Goal: Task Accomplishment & Management: Use online tool/utility

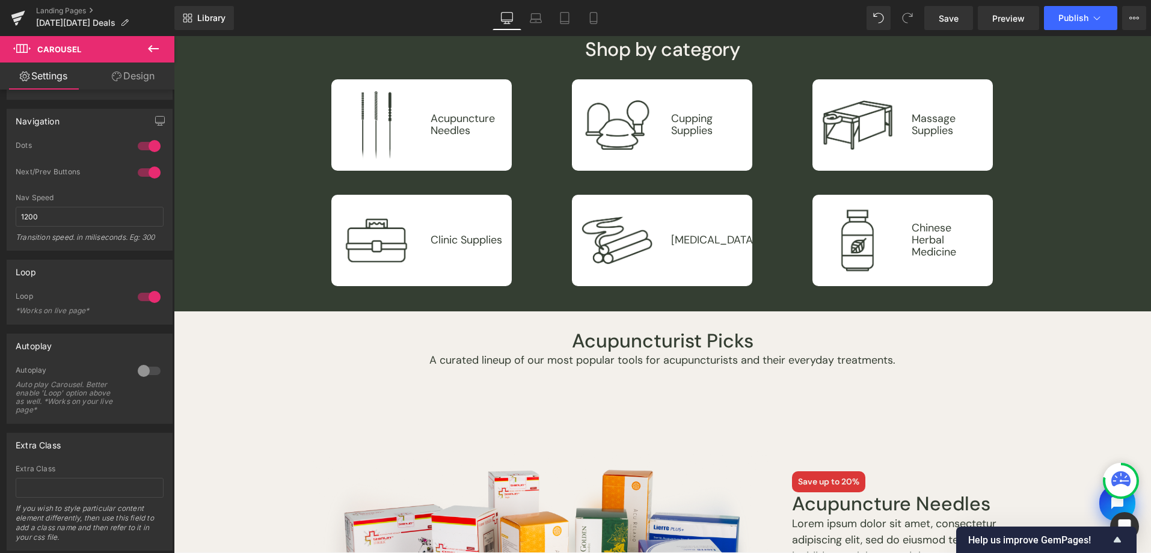
scroll to position [958, 0]
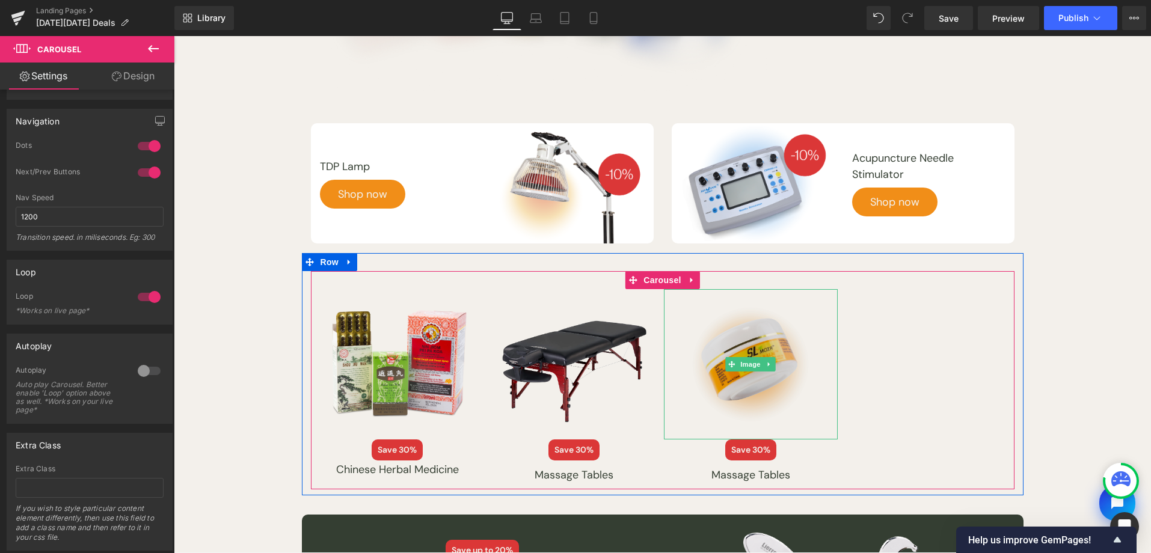
click at [745, 362] on span "Image" at bounding box center [750, 364] width 25 height 14
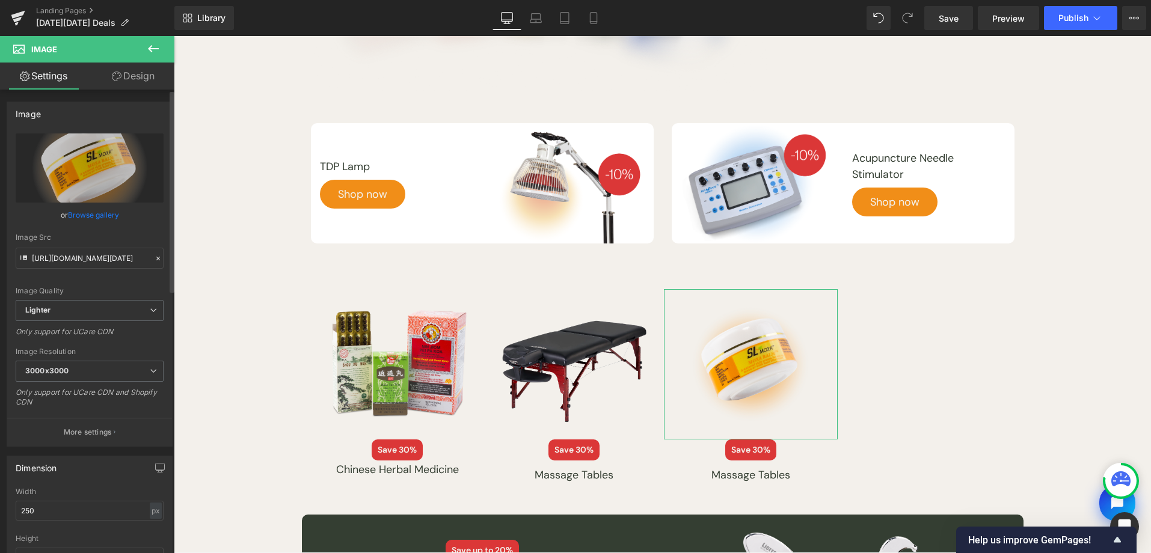
click at [100, 218] on link "Browse gallery" at bounding box center [93, 214] width 51 height 21
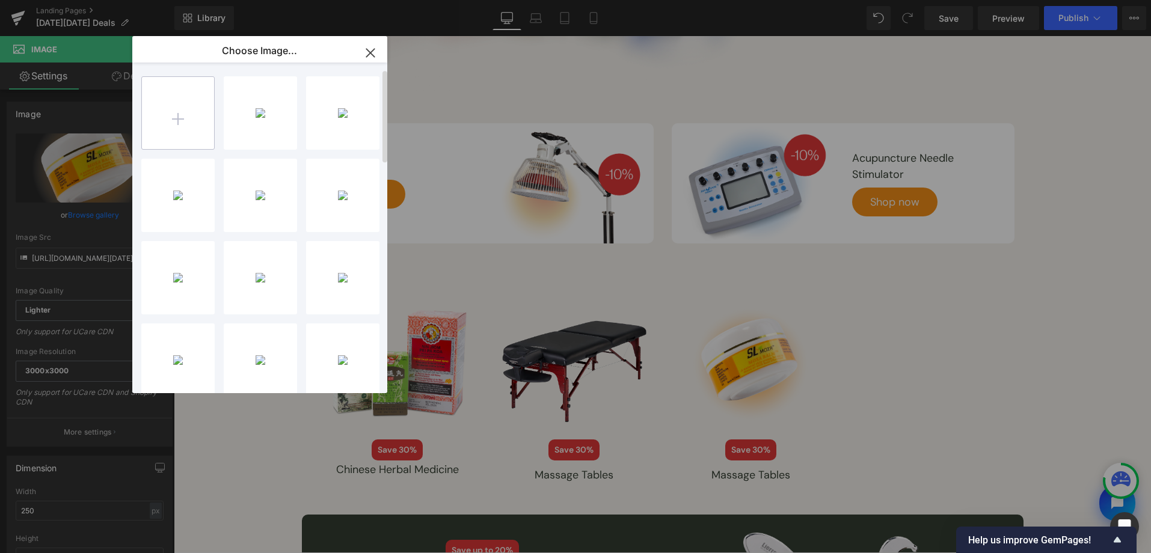
click at [164, 82] on input "file" at bounding box center [178, 113] width 72 height 72
type input "C:\fakepath\[DATE][DATE]-2025-assets-39.png"
click at [244, 103] on div "black-f...s-39.png 337.37 KB" at bounding box center [260, 112] width 73 height 73
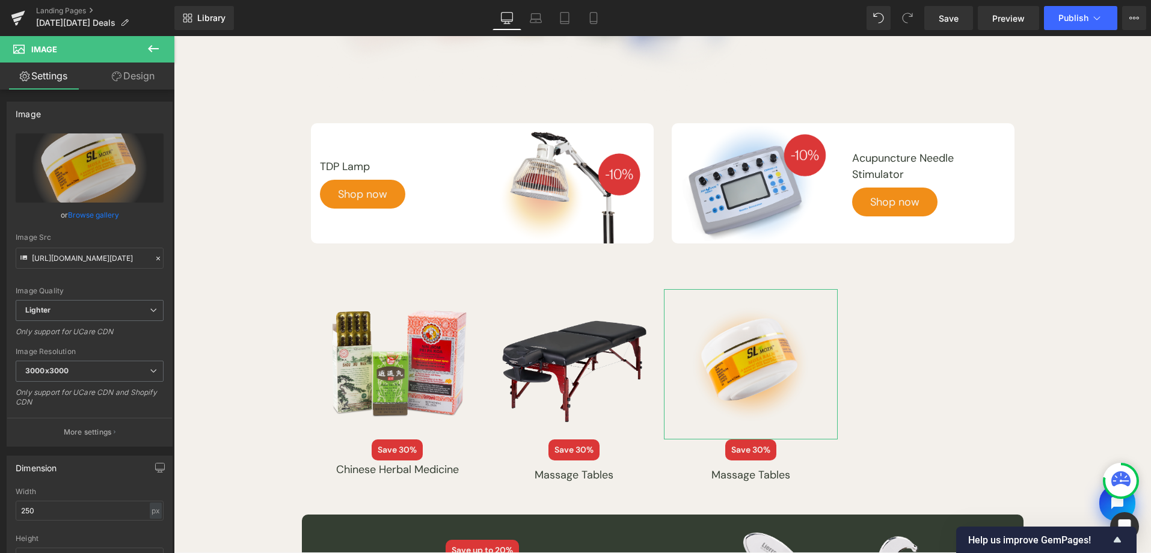
click at [114, 210] on link "Browse gallery" at bounding box center [93, 214] width 51 height 21
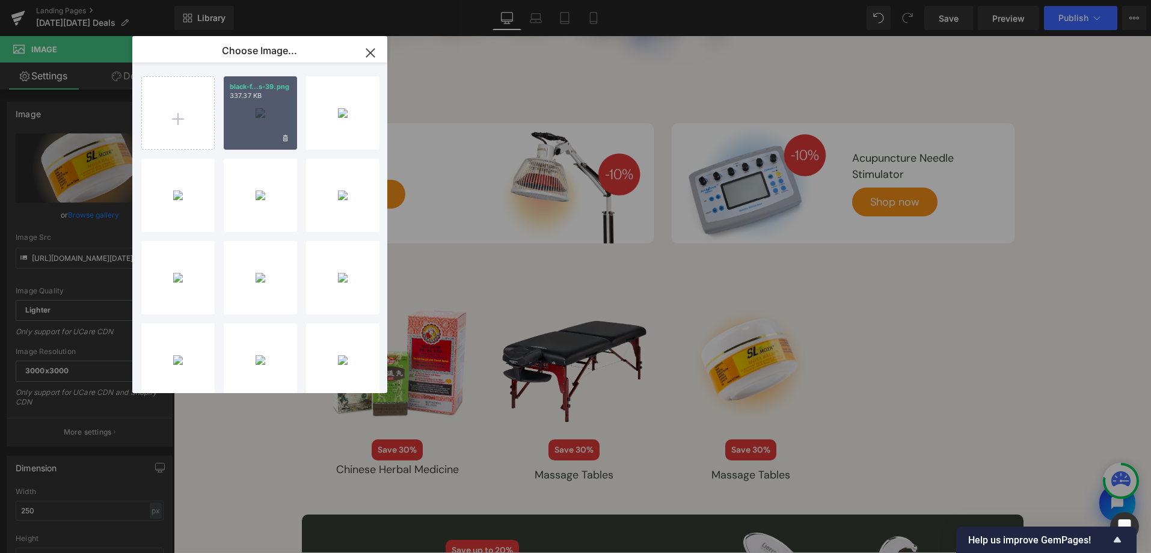
click at [252, 105] on div "black-f...s-39.png 337.37 KB" at bounding box center [260, 112] width 73 height 73
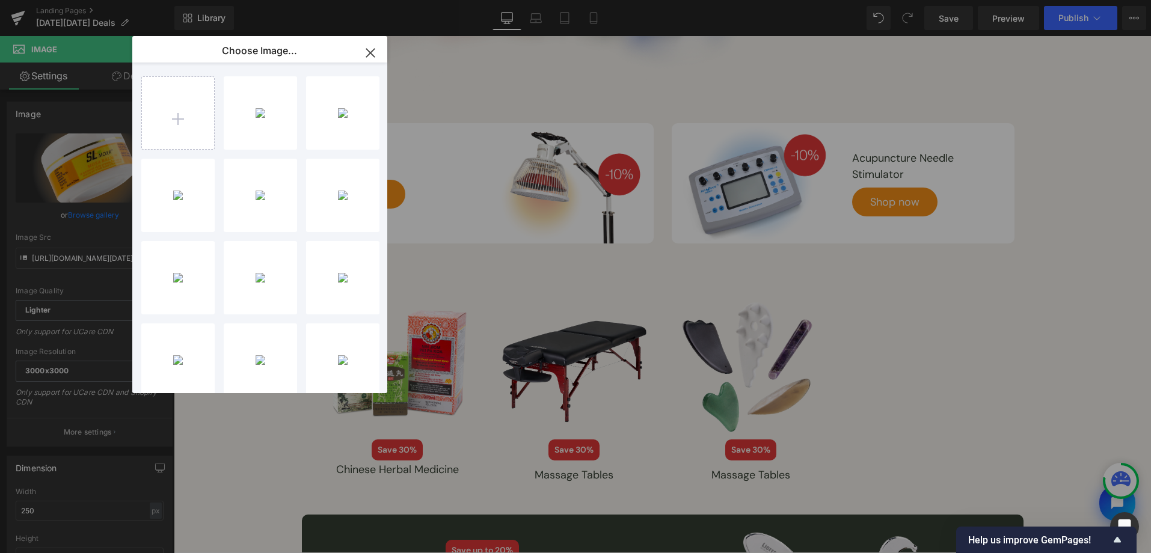
type input "[URL][DOMAIN_NAME][DATE]"
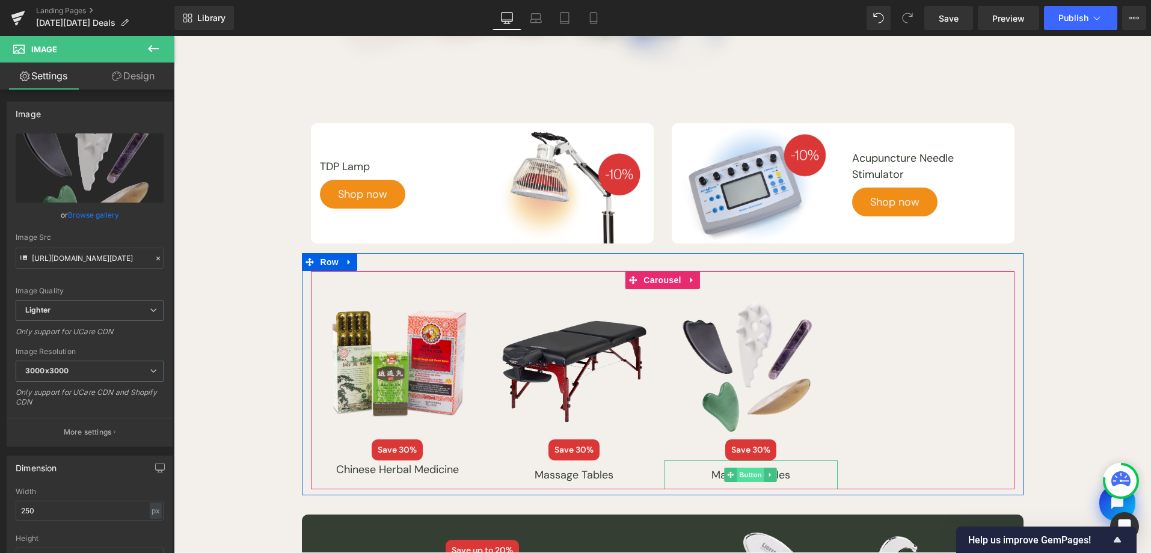
click at [753, 474] on span "Button" at bounding box center [751, 475] width 28 height 14
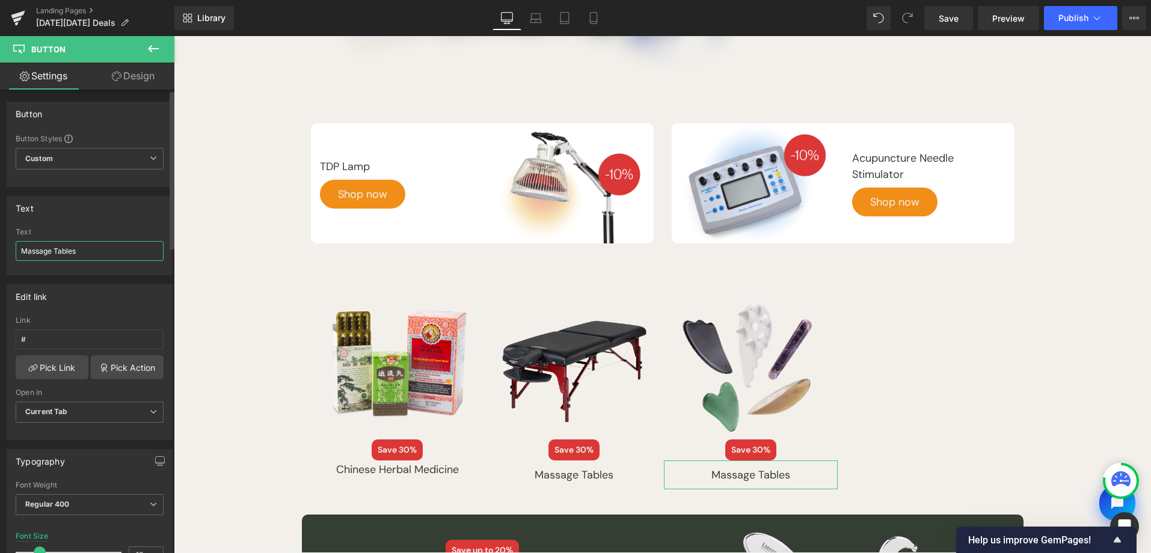
click at [78, 254] on input "Massage Tables" at bounding box center [90, 251] width 148 height 20
type input "[MEDICAL_DATA] Tools"
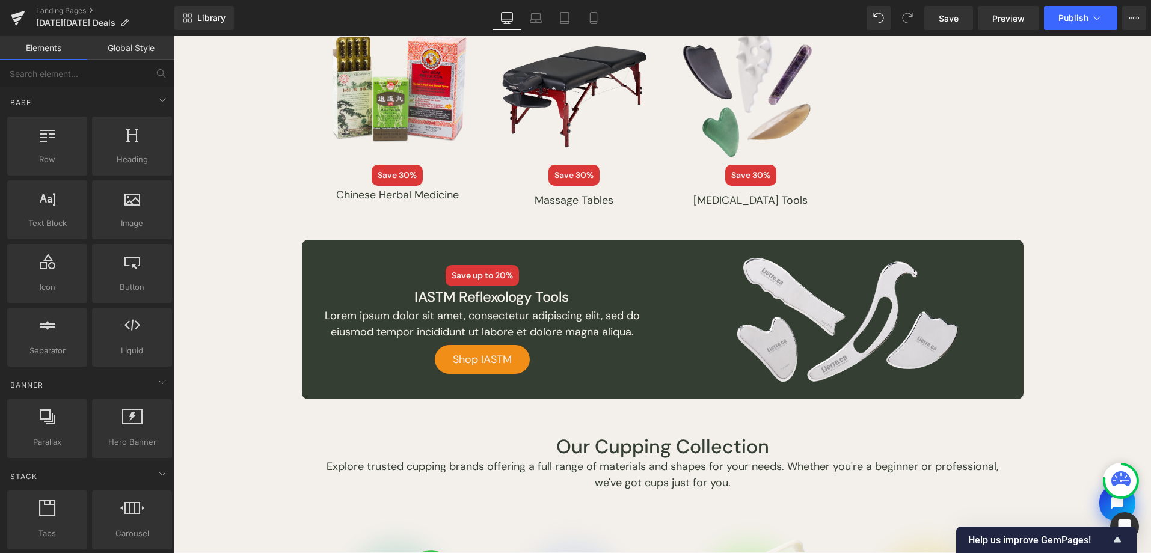
scroll to position [1221, 0]
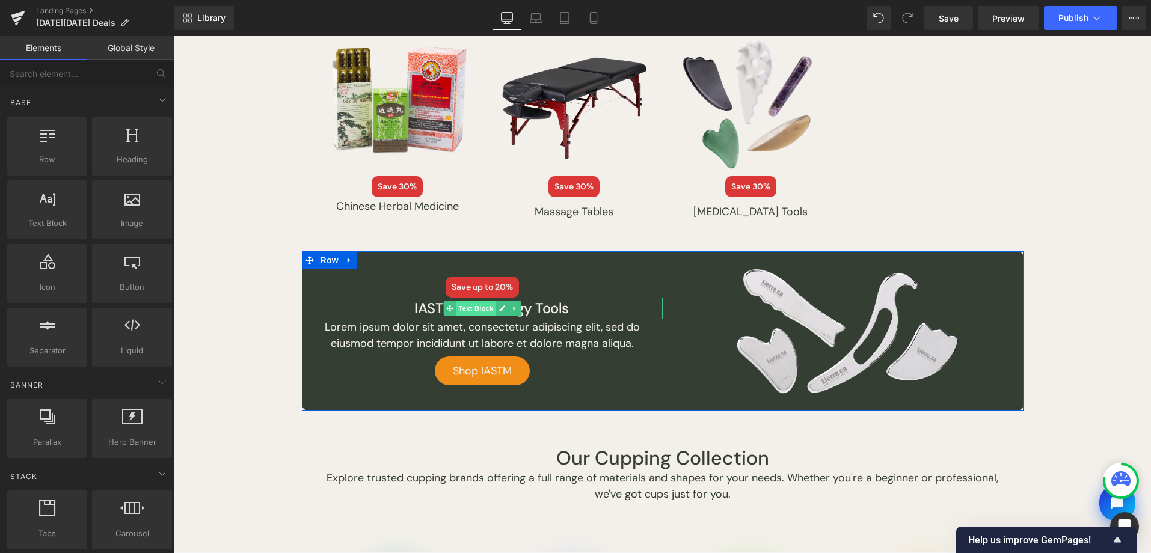
click at [473, 307] on span "Text Block" at bounding box center [476, 308] width 40 height 14
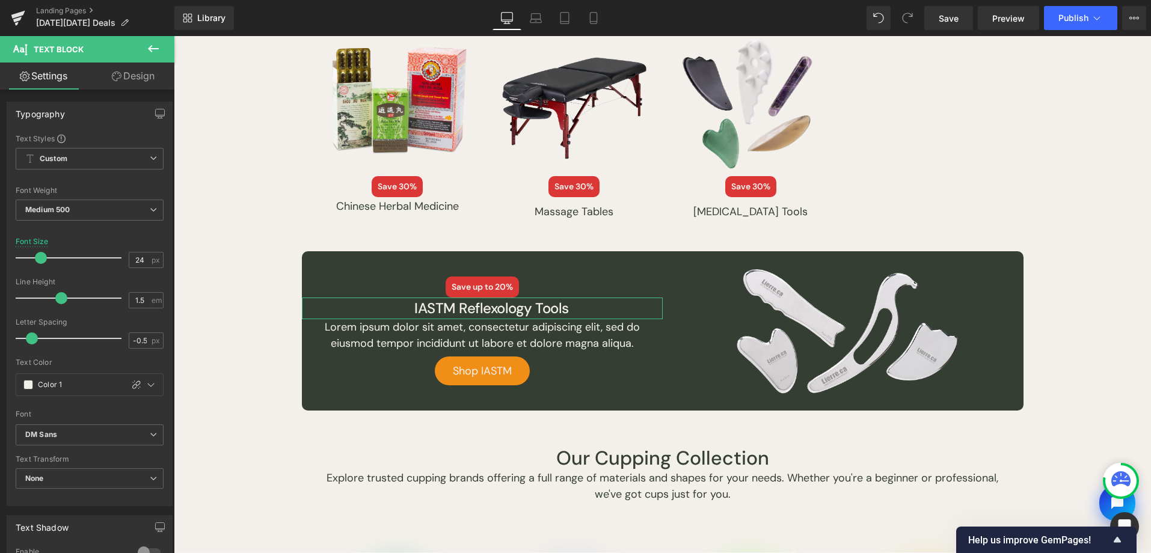
click at [123, 78] on link "Design" at bounding box center [133, 76] width 87 height 27
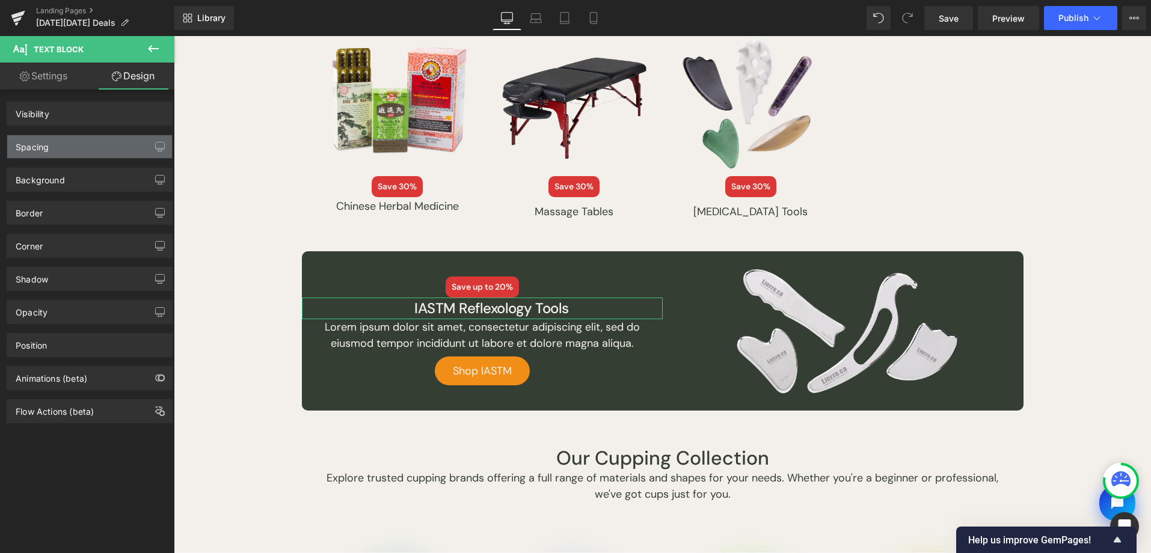
click at [91, 150] on div "Spacing" at bounding box center [89, 146] width 165 height 23
click at [139, 145] on div "Spacing" at bounding box center [89, 146] width 165 height 23
type input "0"
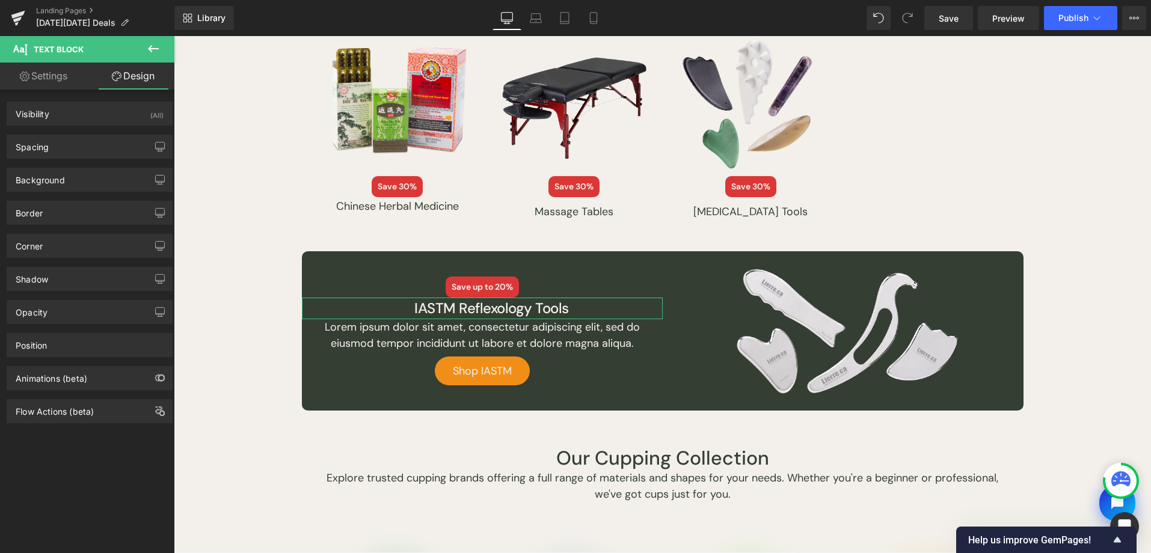
type input "0"
type input "M"
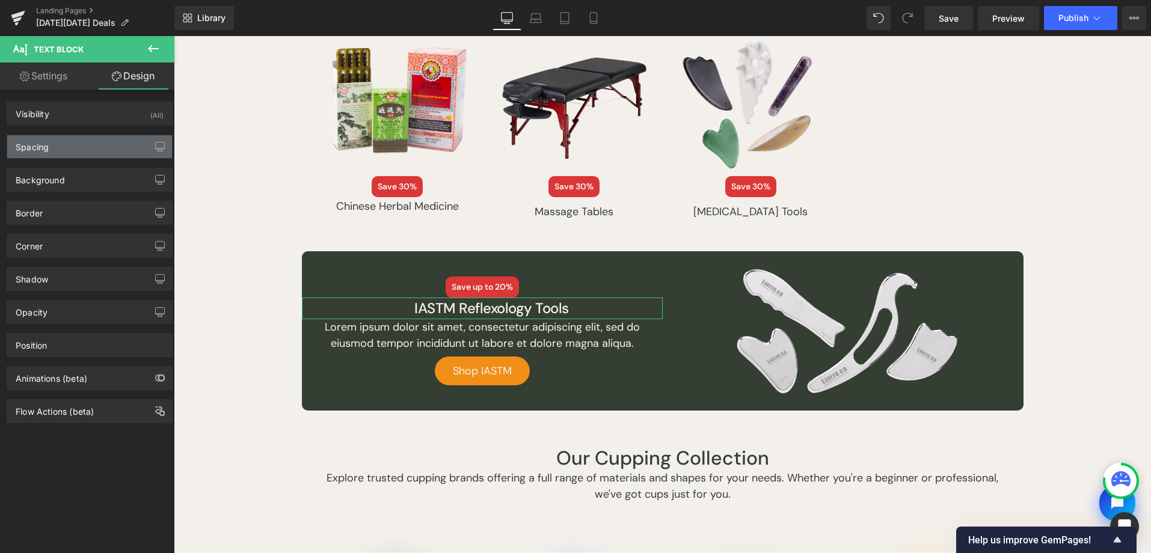
click at [100, 148] on div "Spacing" at bounding box center [89, 146] width 165 height 23
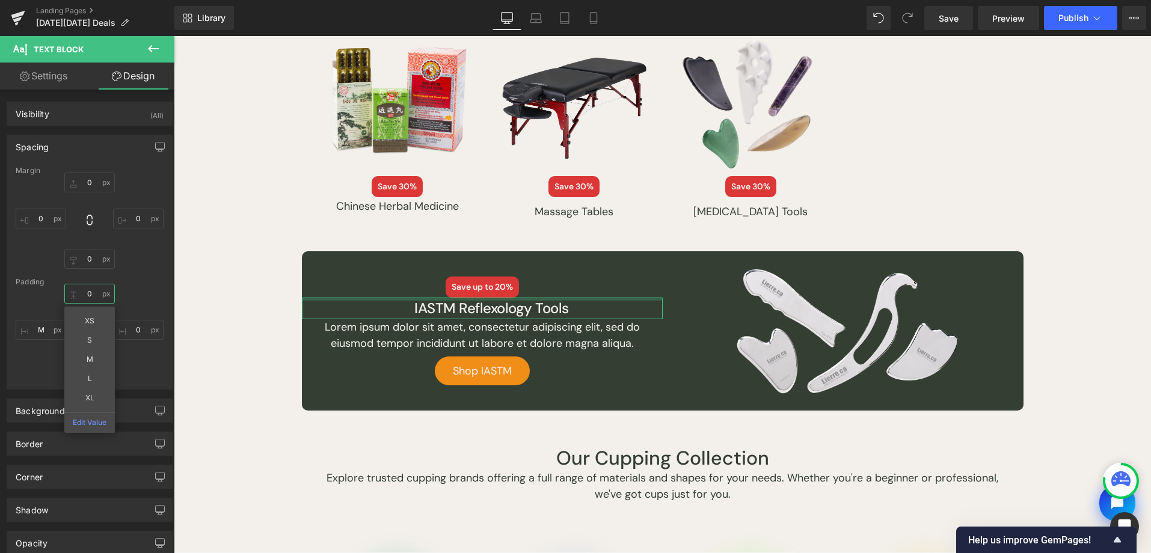
click at [96, 299] on input "0" at bounding box center [89, 294] width 50 height 20
type input "XS"
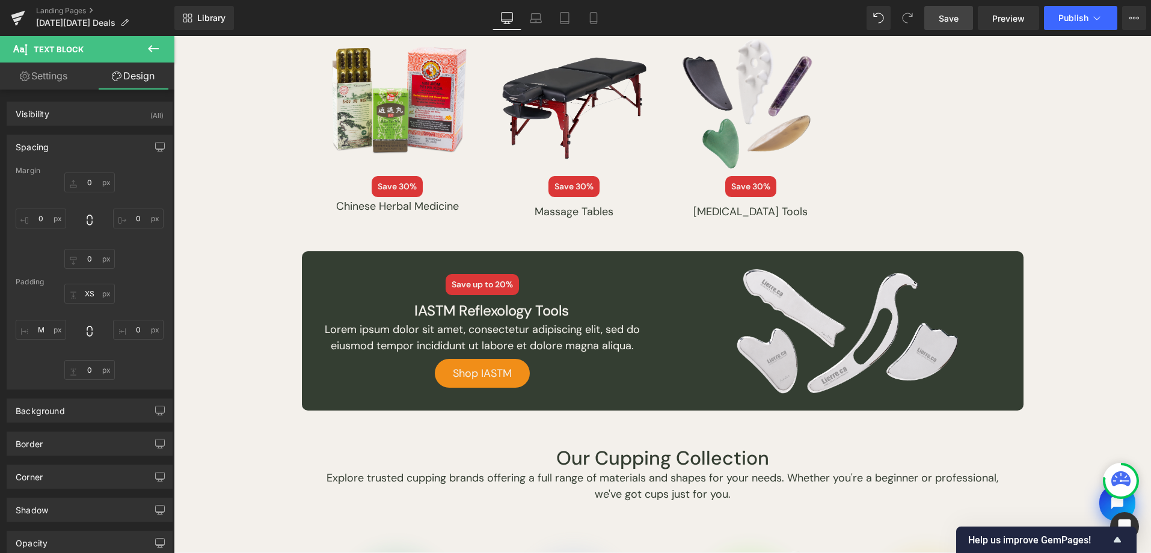
click at [945, 16] on span "Save" at bounding box center [948, 18] width 20 height 13
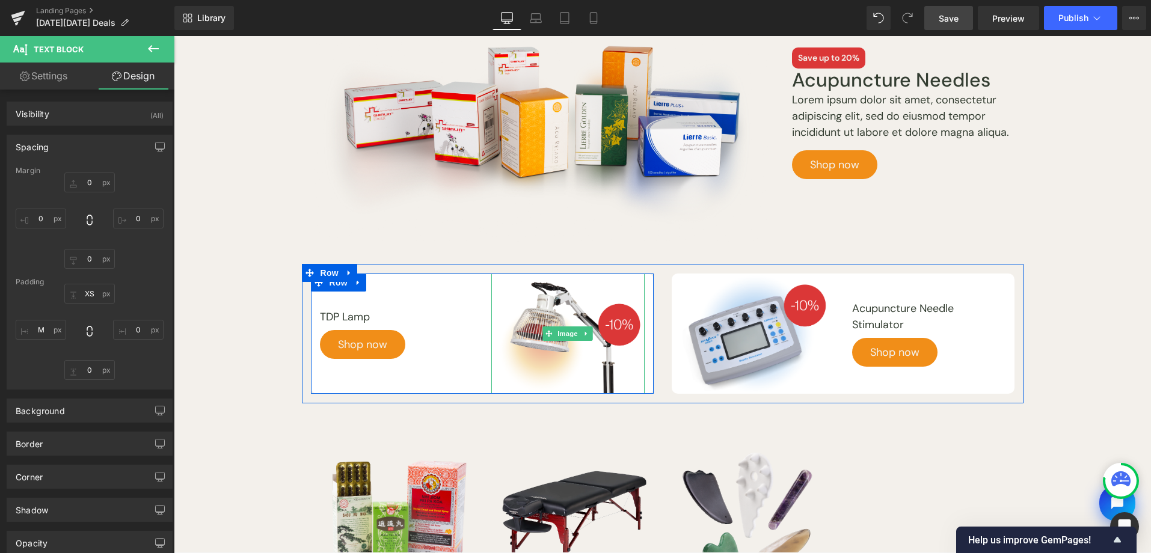
scroll to position [1064, 0]
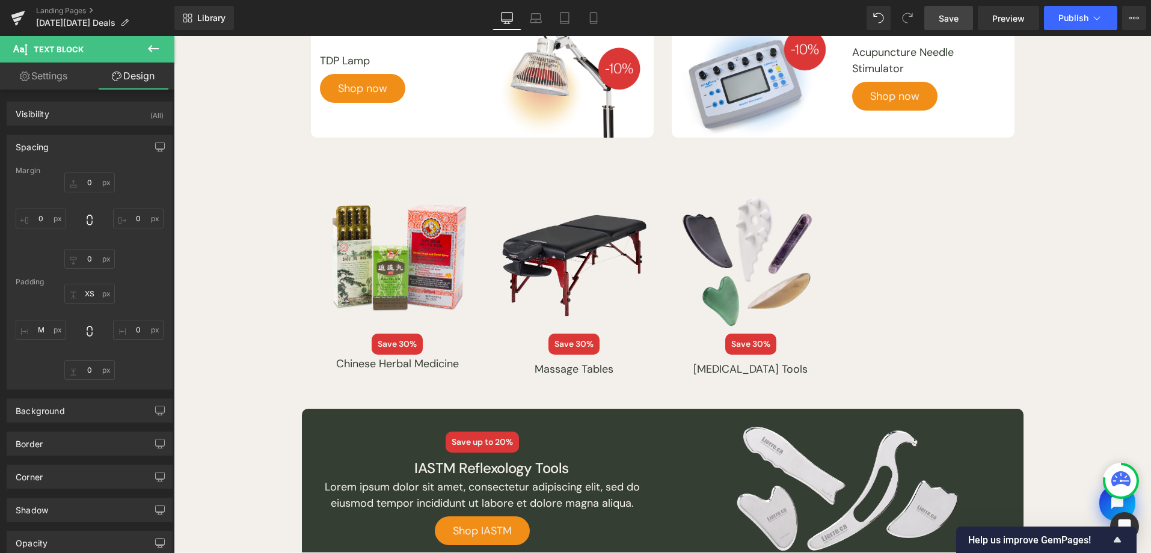
click at [952, 18] on span "Save" at bounding box center [948, 18] width 20 height 13
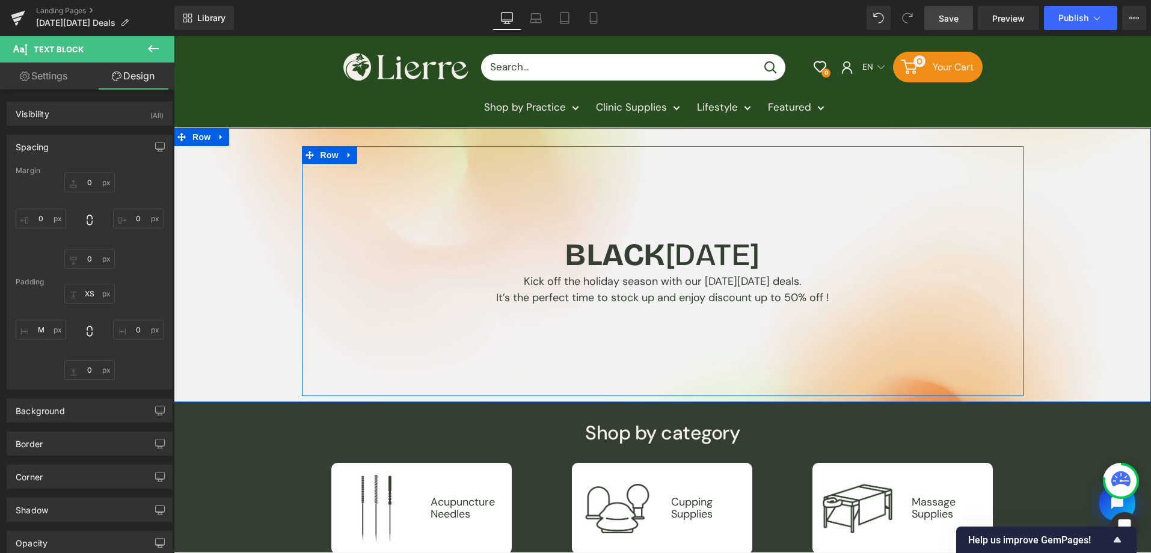
scroll to position [234, 0]
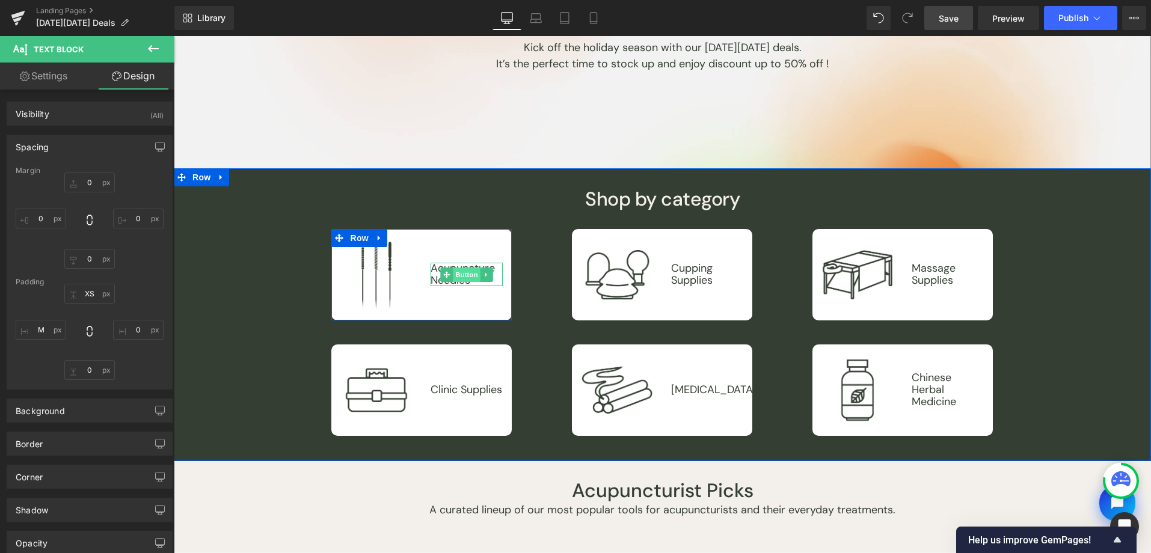
click at [468, 275] on span "Button" at bounding box center [467, 275] width 28 height 14
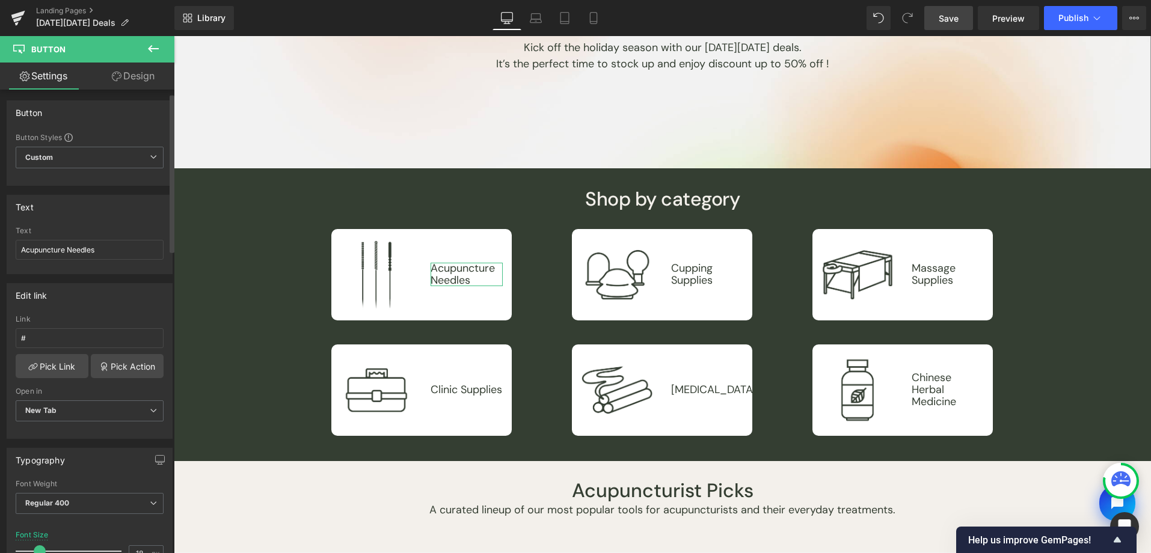
scroll to position [0, 0]
click at [99, 247] on input "Acupuncture Needles" at bounding box center [90, 251] width 148 height 20
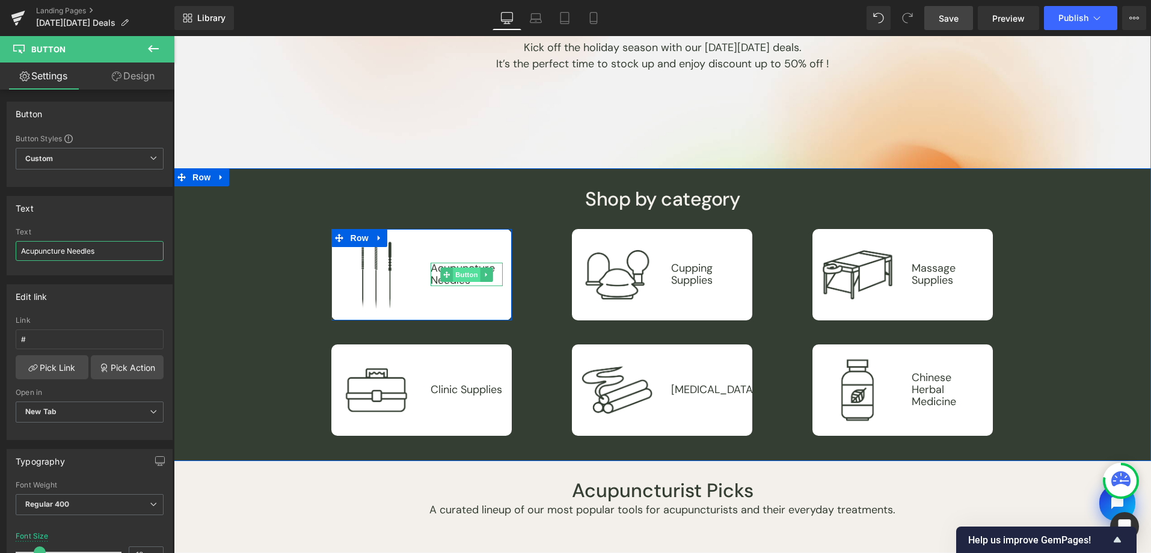
click at [460, 271] on span "Button" at bounding box center [467, 275] width 28 height 14
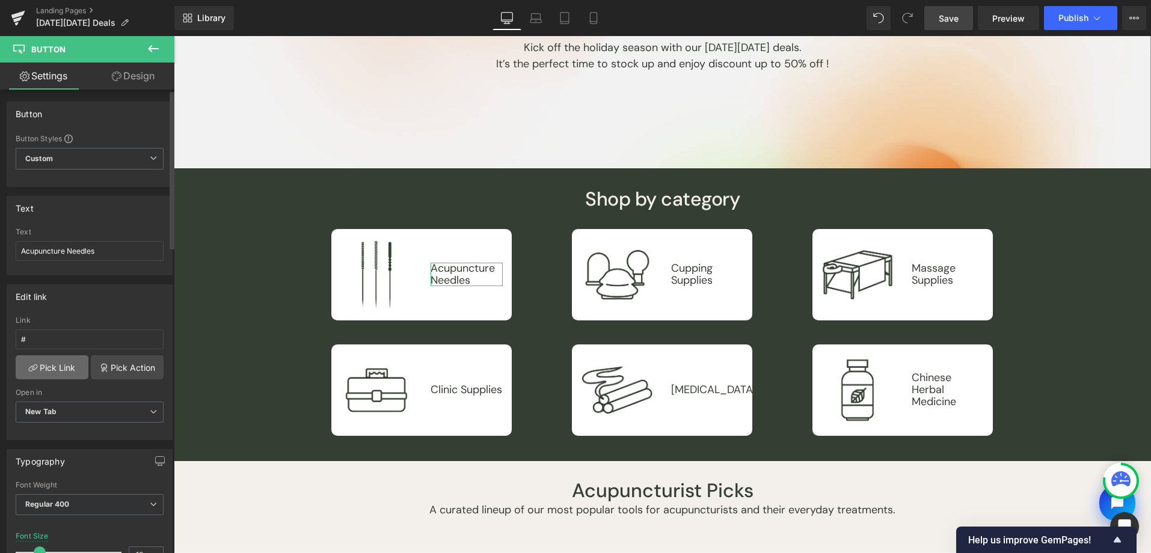
click at [60, 366] on link "Pick Link" at bounding box center [52, 367] width 73 height 24
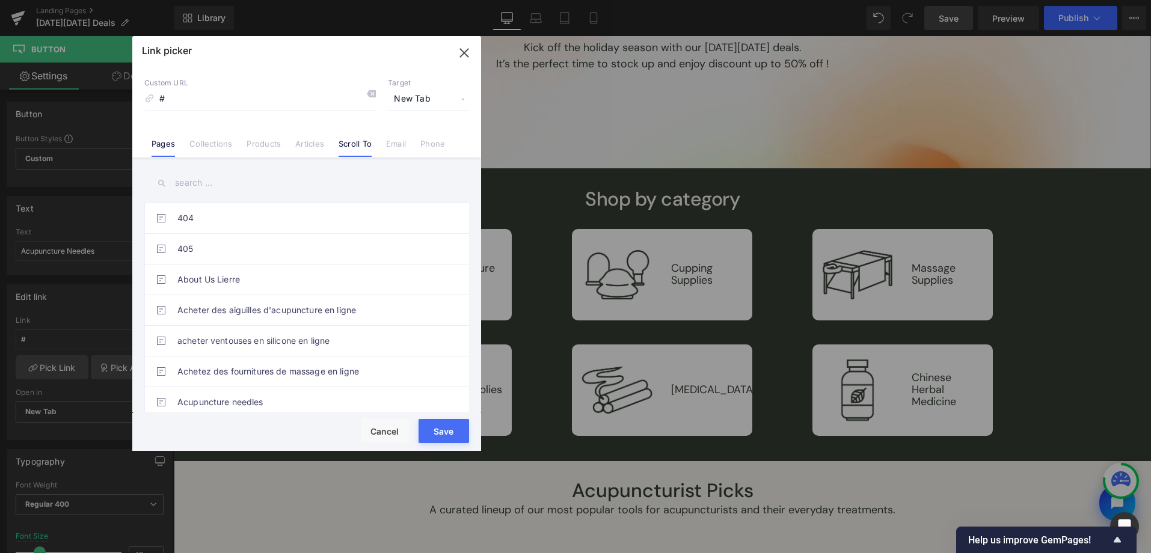
click at [346, 138] on li "Scroll To" at bounding box center [354, 139] width 47 height 21
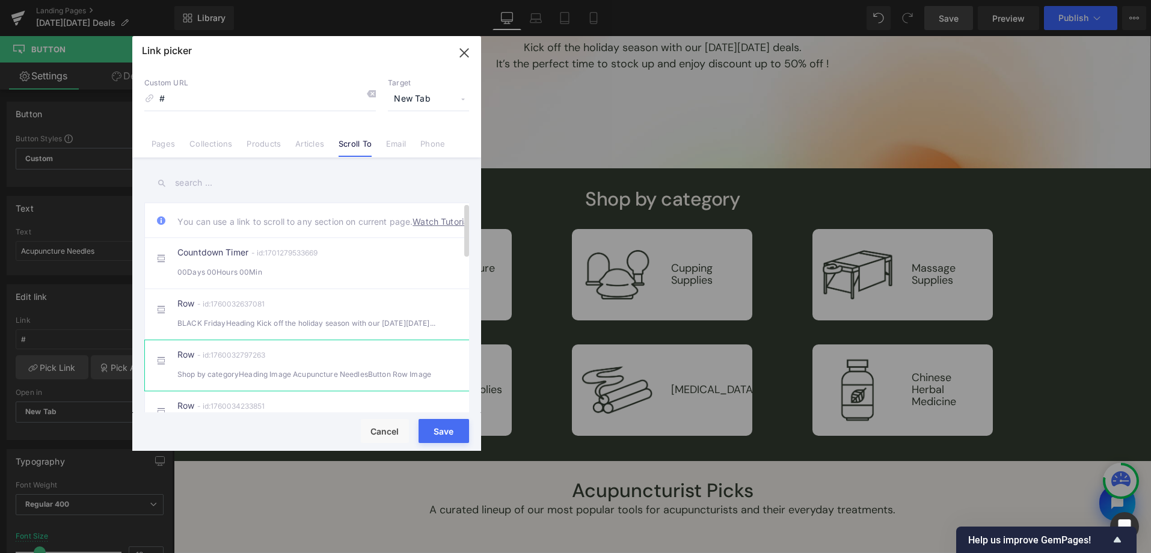
click at [369, 381] on div "Shop by categoryHeading Image Acupuncture NeedlesButton Row Image" at bounding box center [306, 374] width 259 height 13
type input "#r-1760032797263"
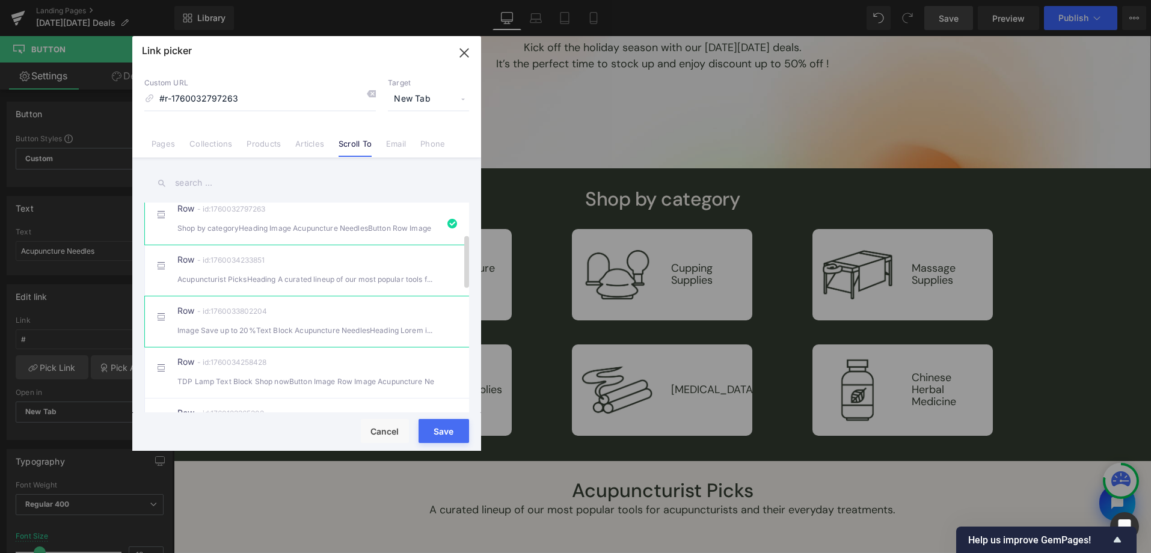
scroll to position [149, 0]
click at [383, 442] on button "Cancel" at bounding box center [385, 431] width 48 height 24
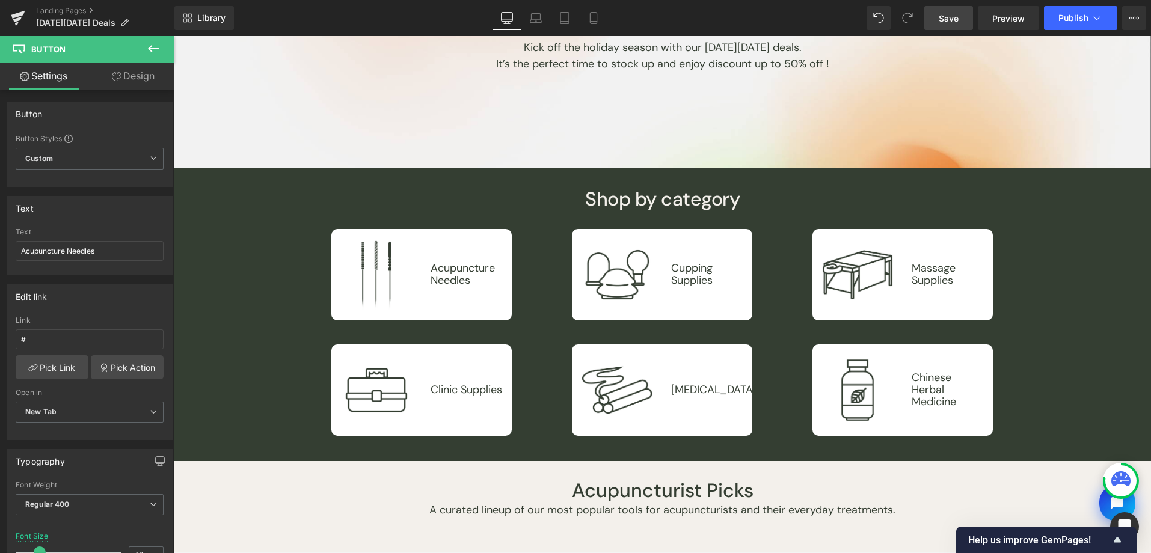
drag, startPoint x: 943, startPoint y: 19, endPoint x: 507, endPoint y: 167, distance: 460.8
click at [943, 19] on span "Save" at bounding box center [948, 18] width 20 height 13
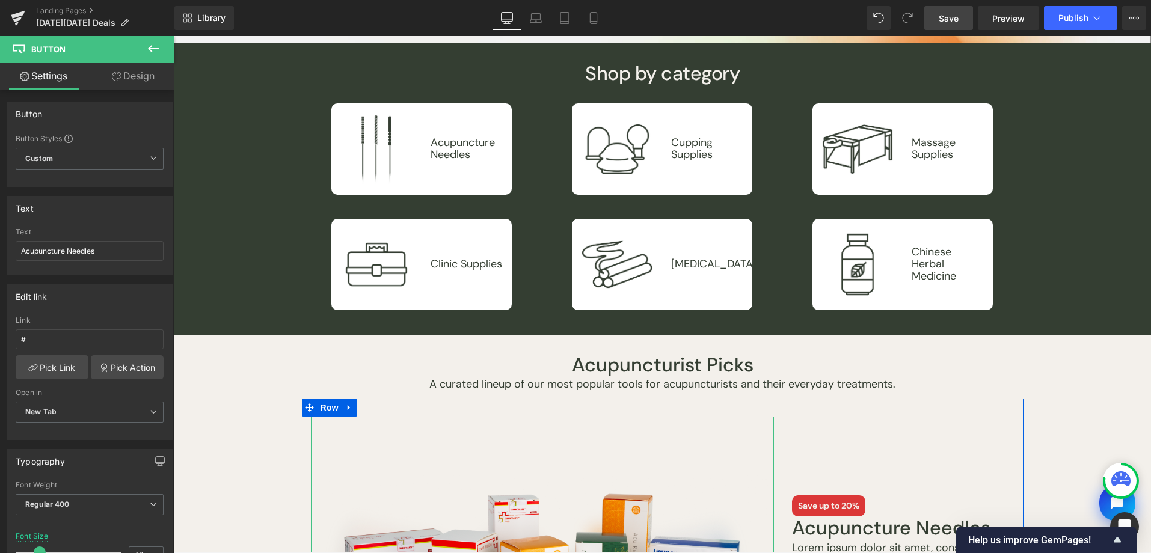
scroll to position [237, 0]
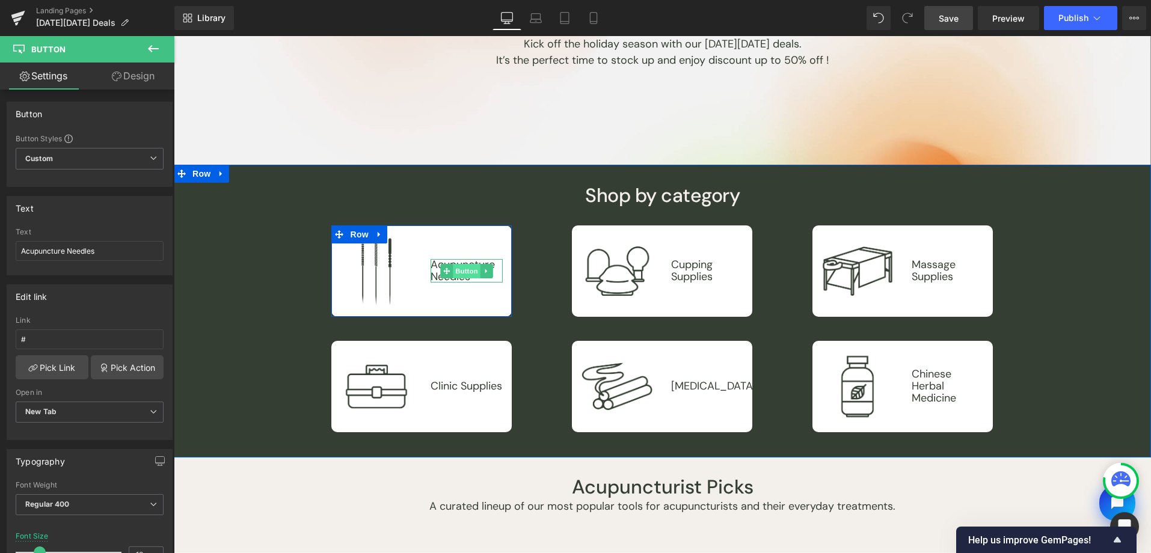
click at [456, 272] on span "Button" at bounding box center [467, 271] width 28 height 14
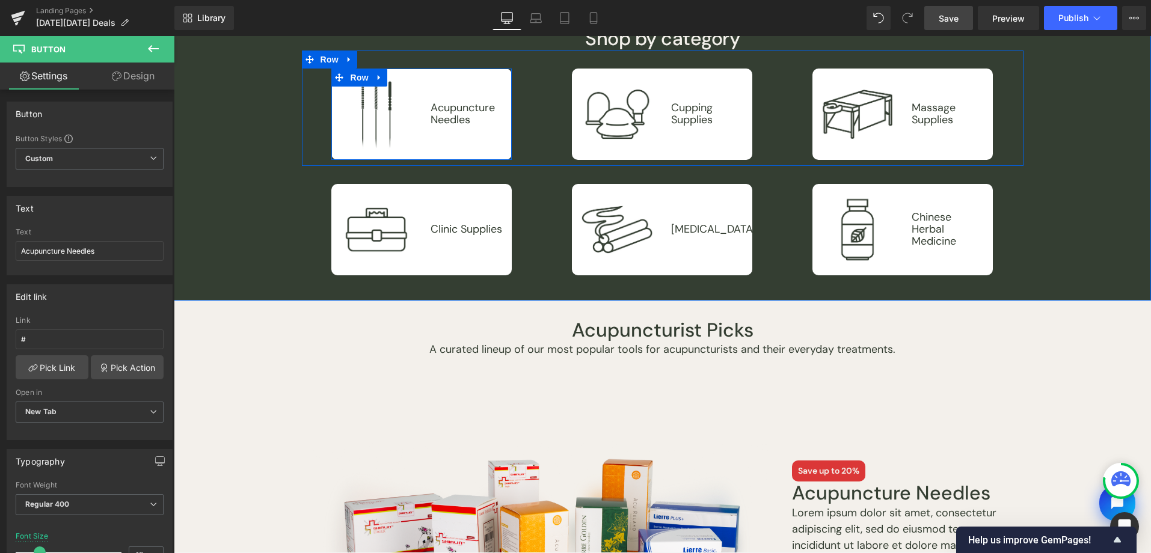
scroll to position [635, 0]
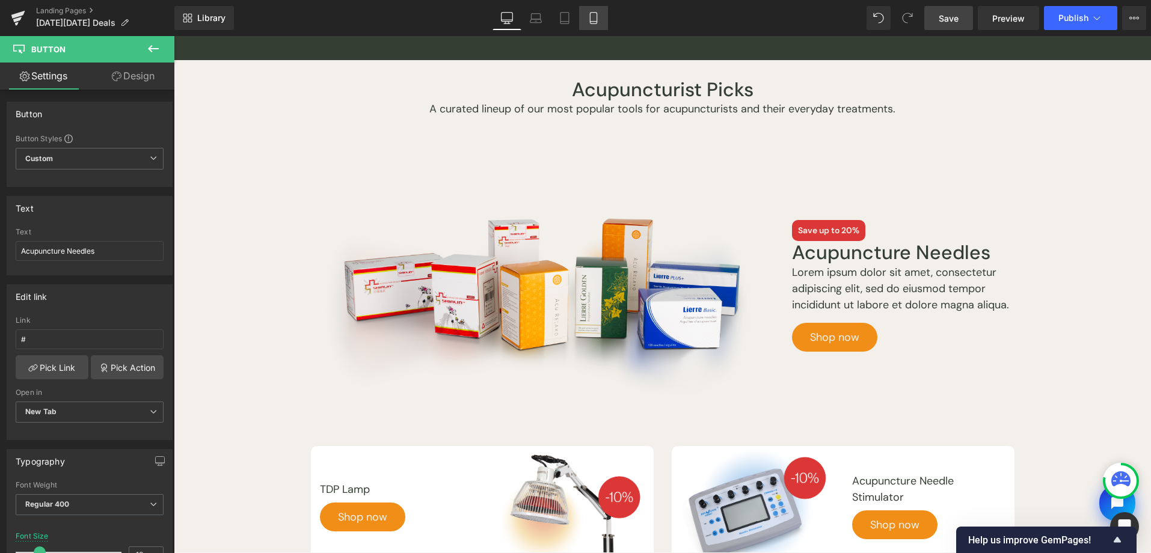
click at [601, 15] on link "Mobile" at bounding box center [593, 18] width 29 height 24
type input "14.4"
type input "0"
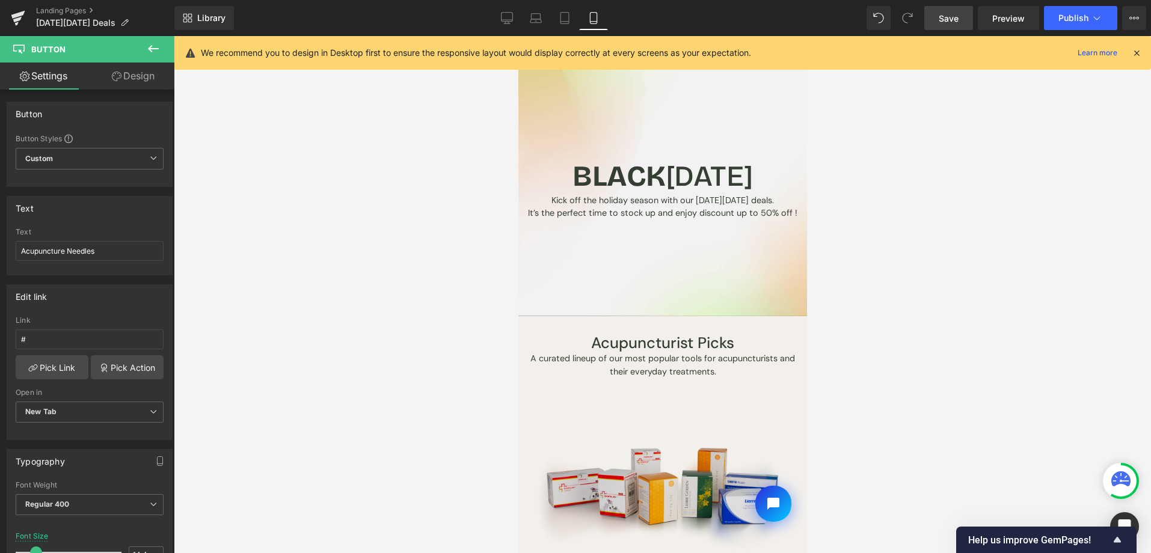
scroll to position [197, 0]
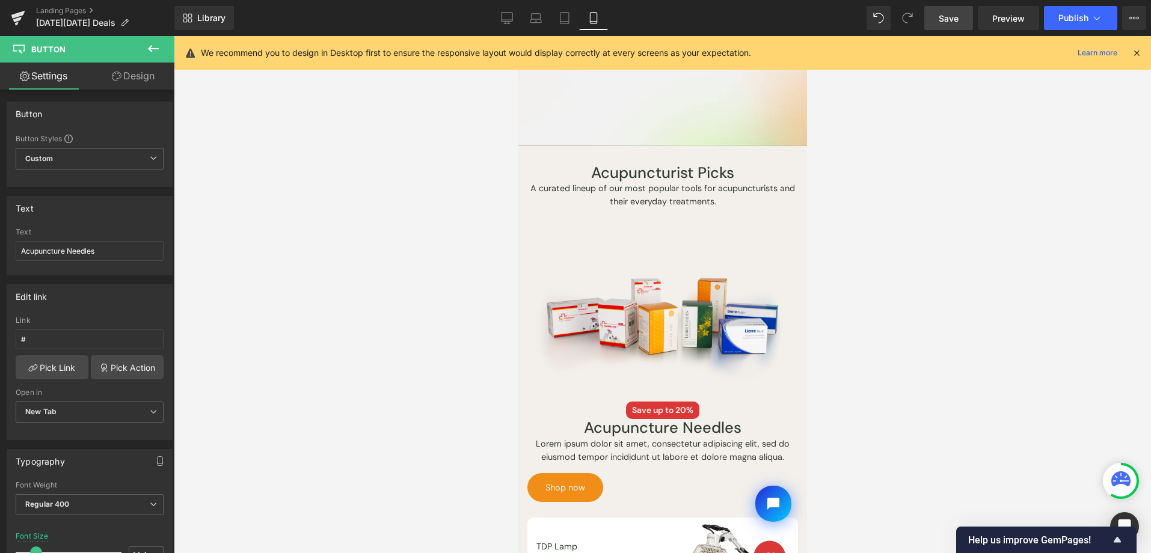
click at [166, 41] on button at bounding box center [153, 49] width 42 height 26
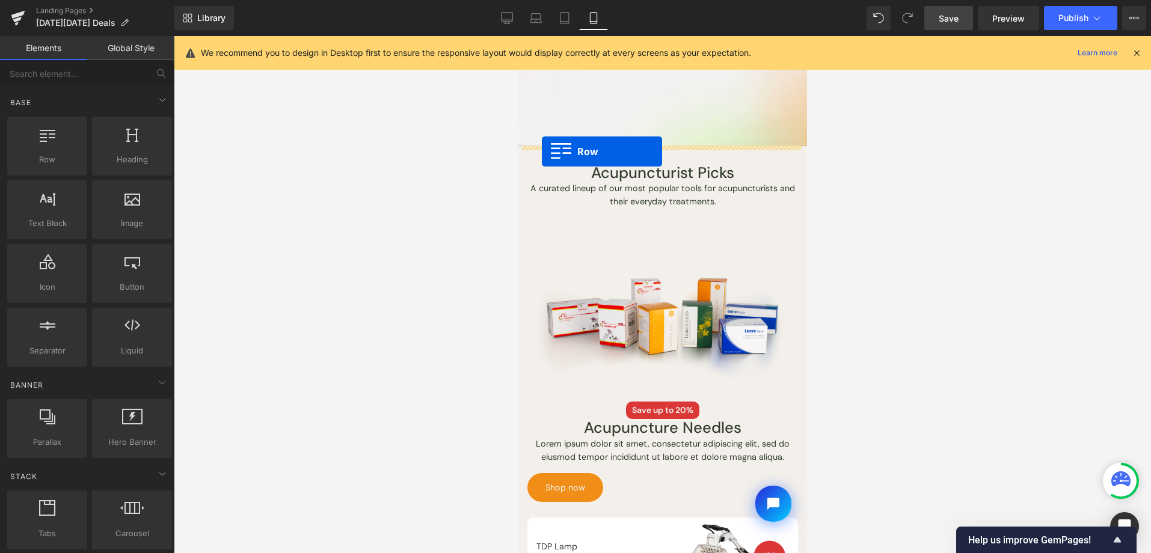
drag, startPoint x: 999, startPoint y: 173, endPoint x: 541, endPoint y: 151, distance: 458.0
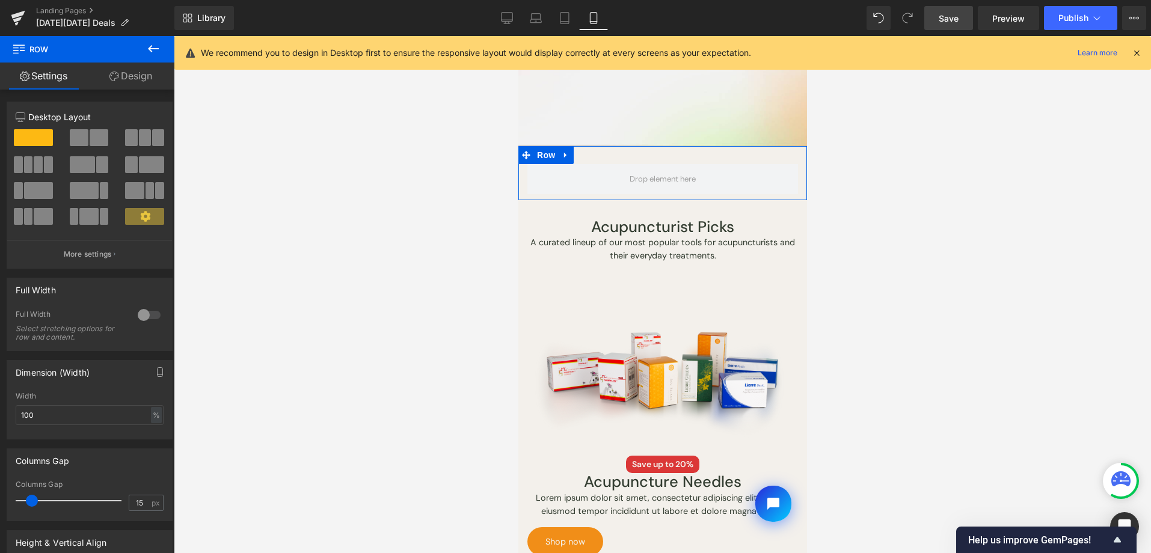
drag, startPoint x: 151, startPoint y: 317, endPoint x: 218, endPoint y: 263, distance: 85.4
click at [152, 317] on div at bounding box center [149, 314] width 29 height 19
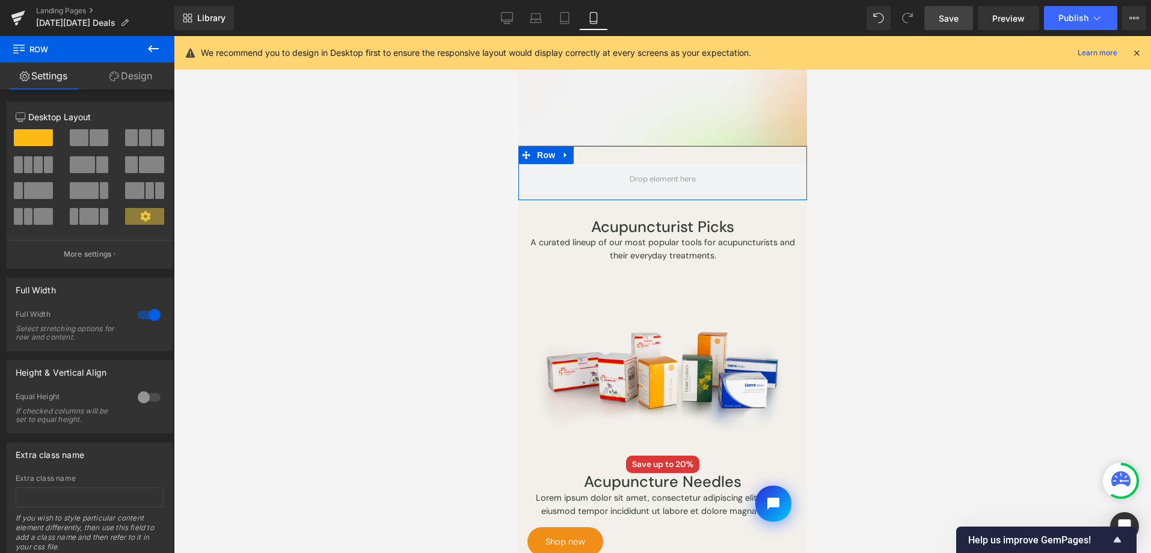
click at [138, 83] on link "Design" at bounding box center [130, 76] width 87 height 27
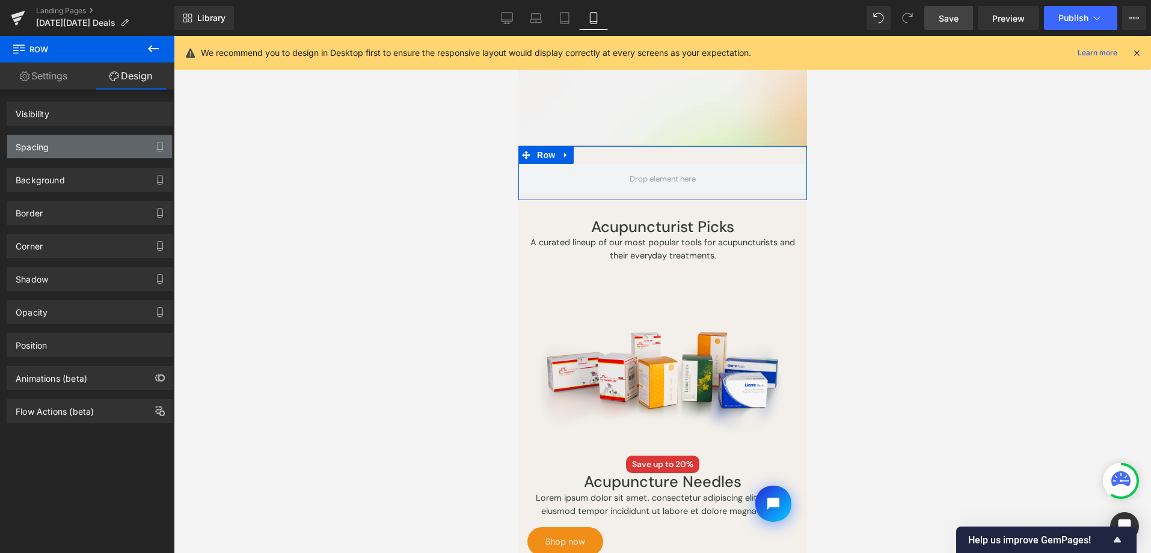
click at [97, 174] on div "Background" at bounding box center [89, 179] width 165 height 23
click at [129, 150] on div "Spacing" at bounding box center [89, 146] width 165 height 23
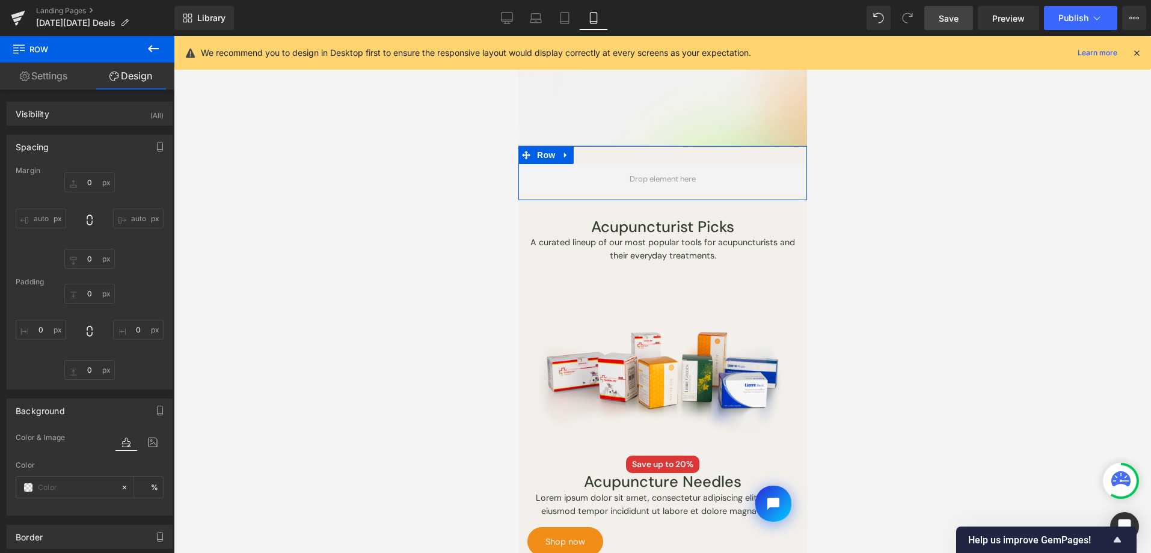
type input "0"
type input "30"
type input "0"
type input "10"
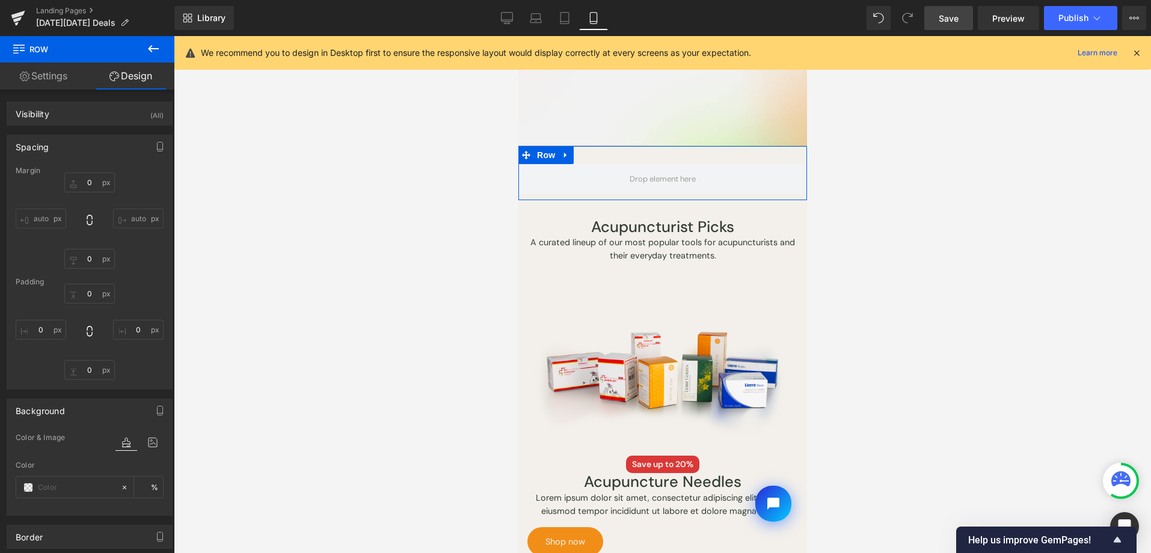
type input "0"
type input "transparent"
type input "0"
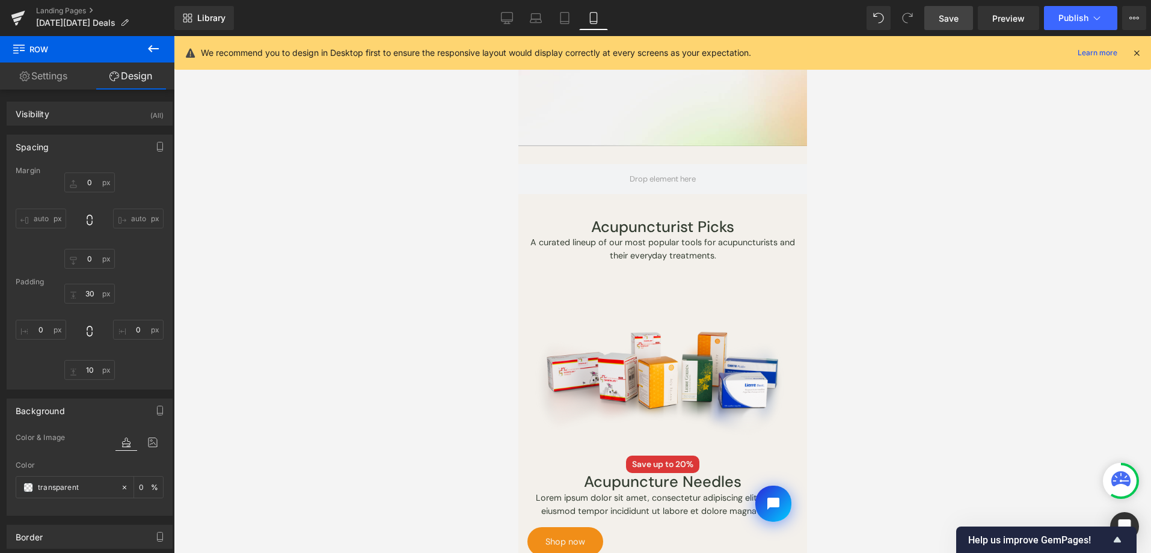
scroll to position [0, 0]
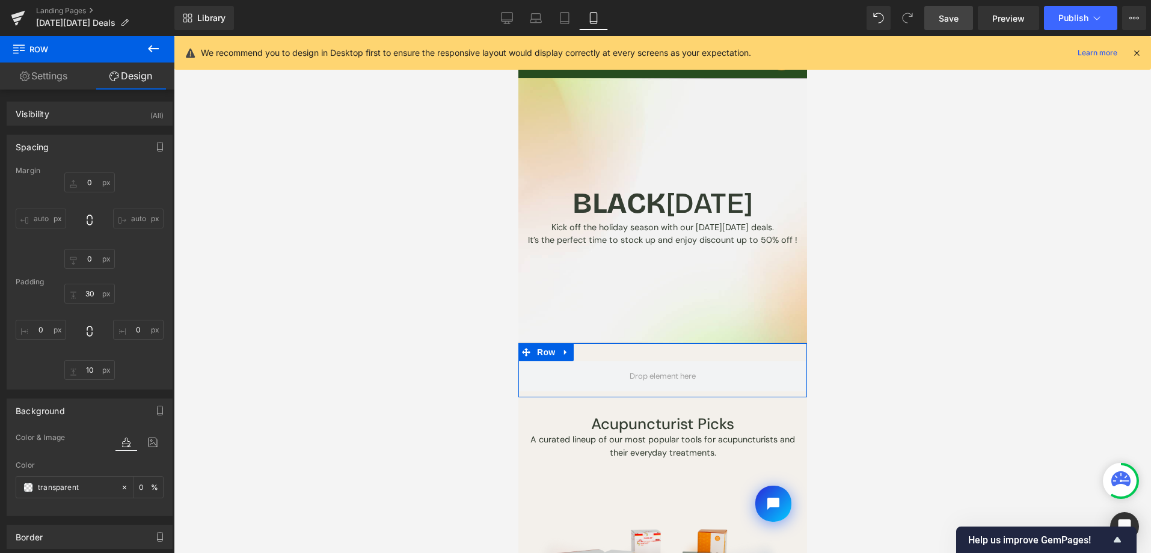
click at [105, 151] on div "Spacing" at bounding box center [89, 146] width 165 height 23
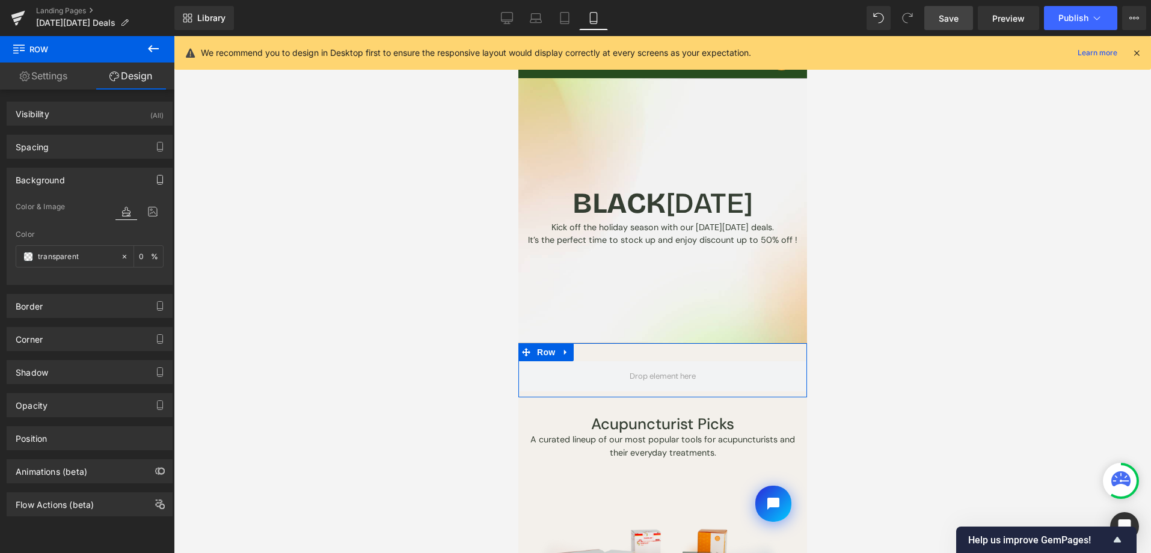
click at [154, 172] on button "button" at bounding box center [159, 179] width 19 height 23
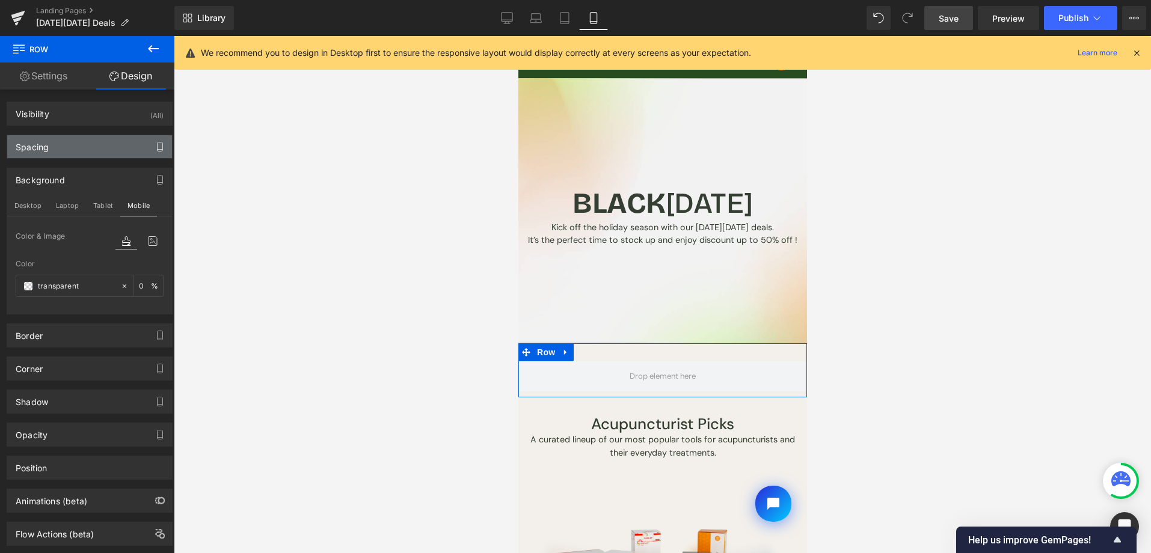
click at [156, 153] on button "button" at bounding box center [159, 146] width 19 height 23
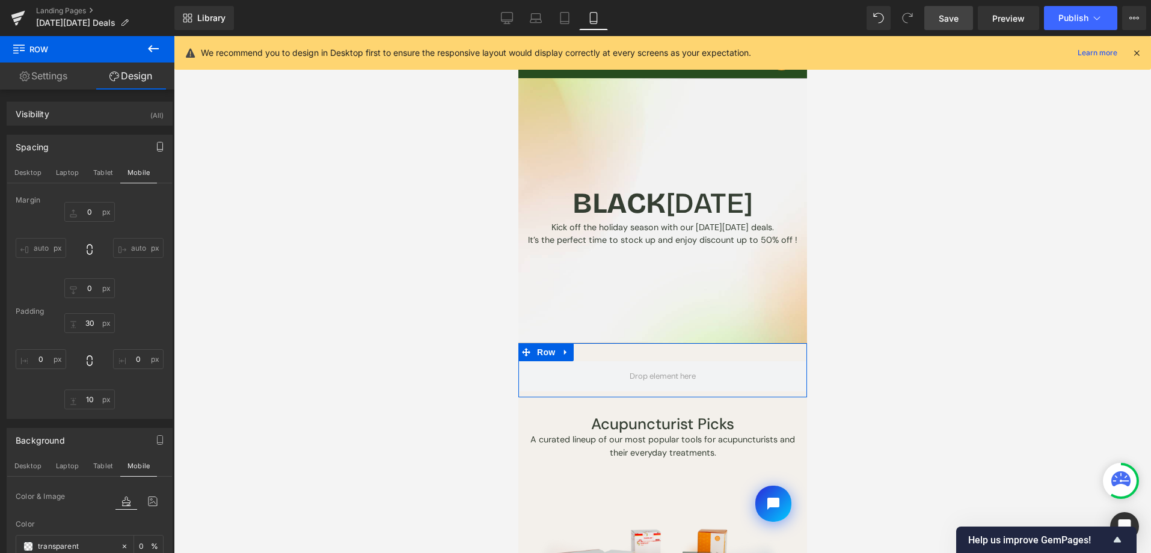
click at [158, 151] on button "button" at bounding box center [159, 146] width 19 height 23
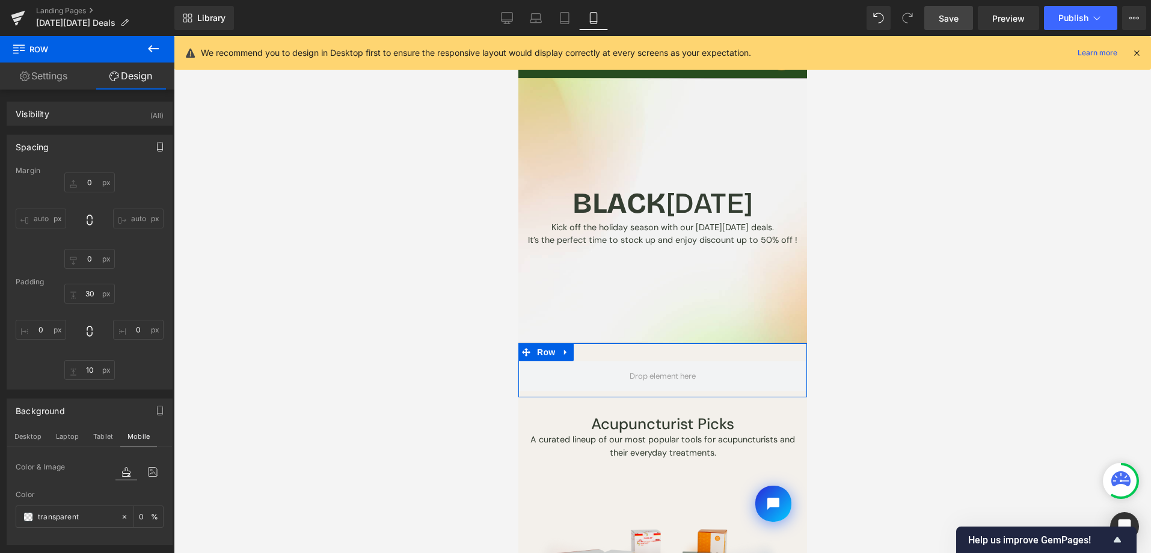
click at [158, 155] on button "button" at bounding box center [159, 146] width 19 height 23
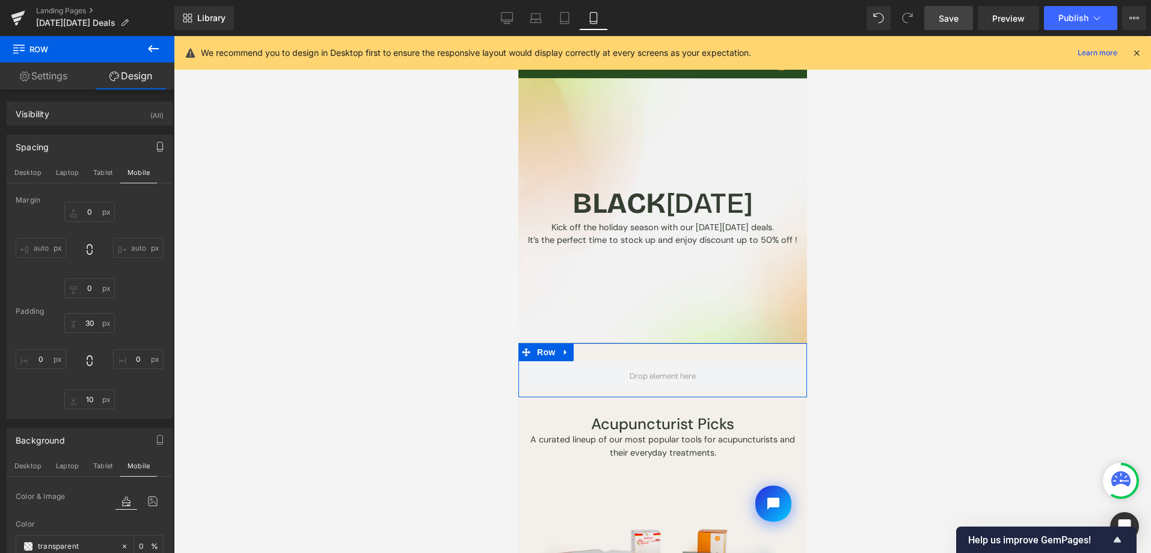
click at [156, 150] on icon "button" at bounding box center [160, 147] width 10 height 10
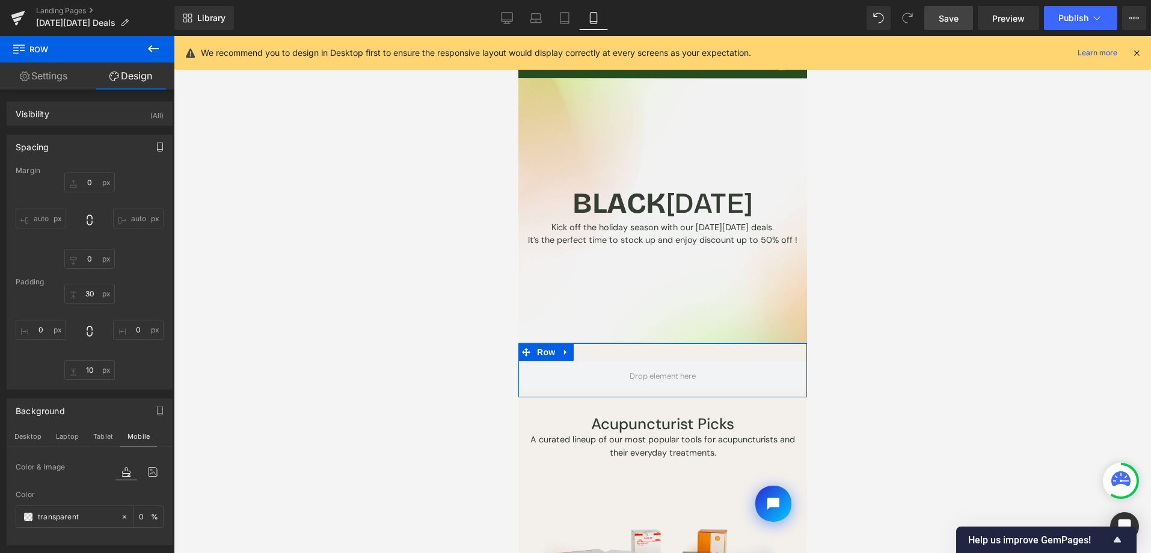
click at [156, 147] on icon "button" at bounding box center [160, 147] width 10 height 10
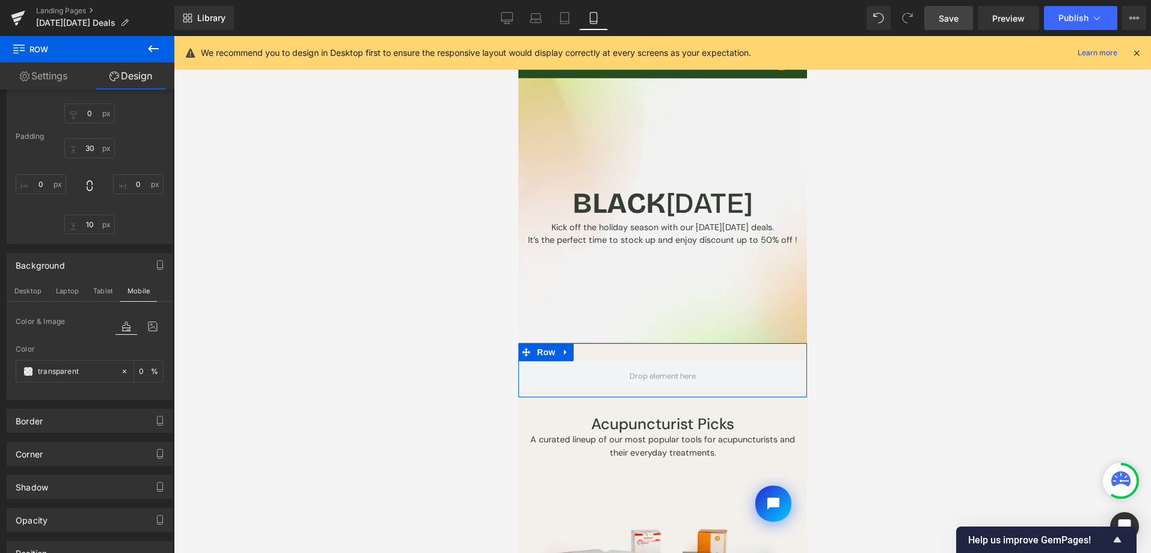
scroll to position [174, 0]
click at [120, 329] on icon at bounding box center [126, 328] width 22 height 16
click at [19, 372] on div "transparent" at bounding box center [68, 372] width 104 height 21
click at [26, 372] on span at bounding box center [28, 373] width 10 height 10
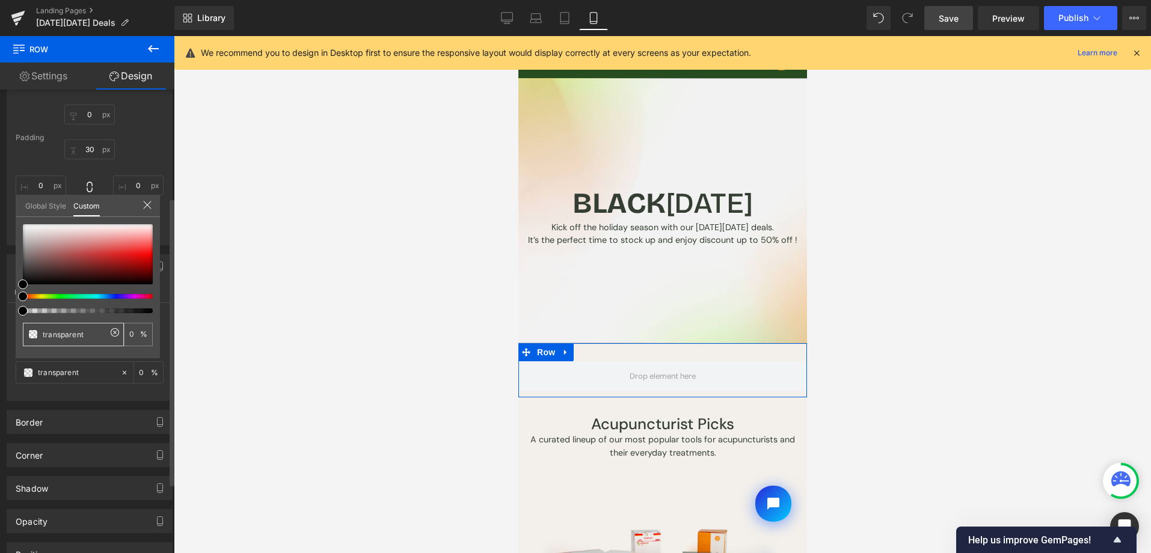
click at [49, 209] on link "Global Style" at bounding box center [45, 205] width 41 height 20
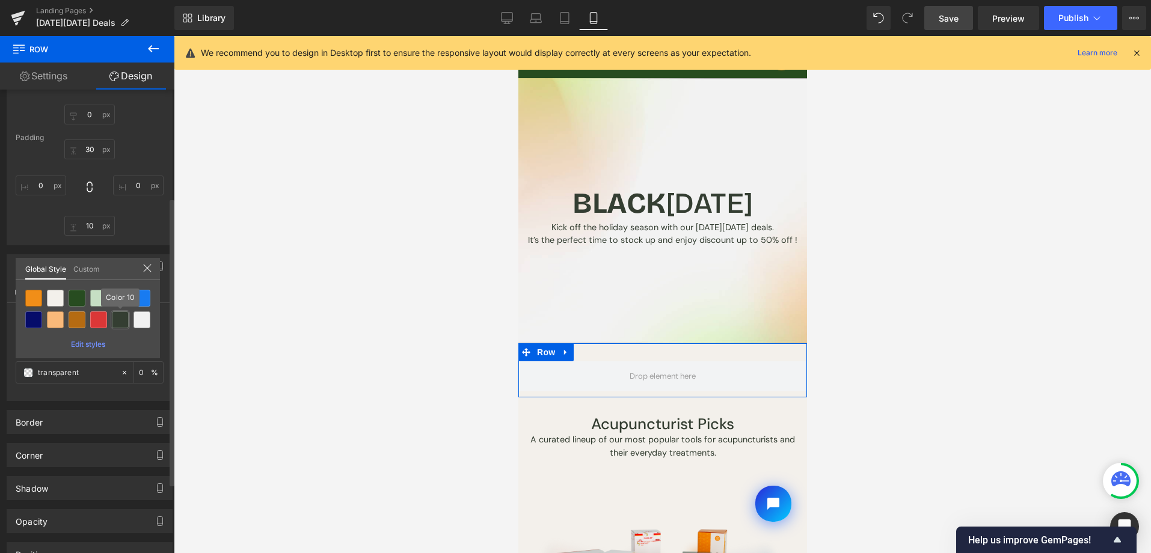
click at [122, 314] on div at bounding box center [120, 319] width 17 height 17
type input "Color 10"
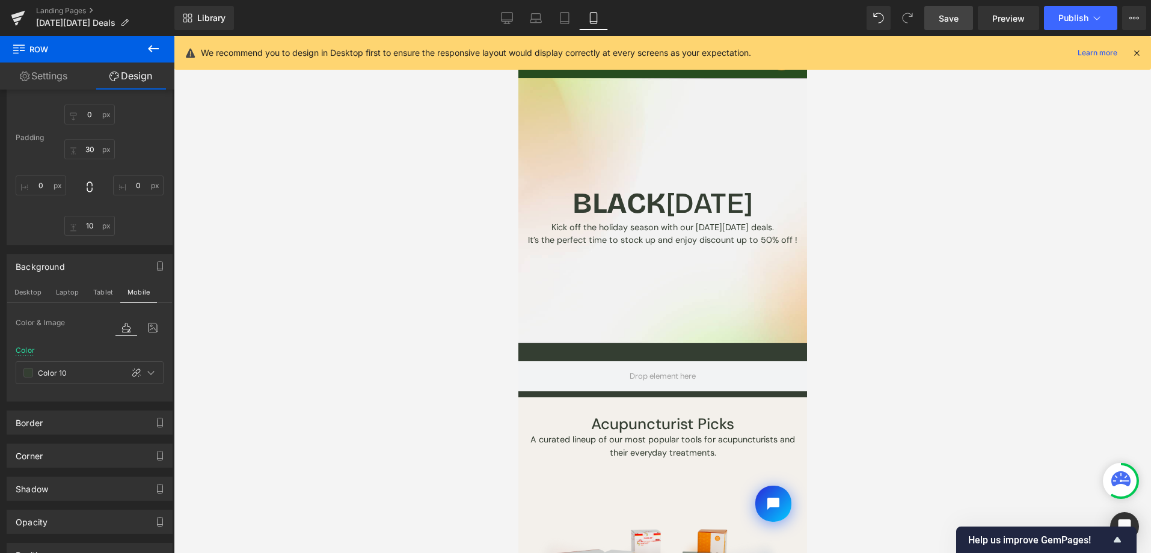
click at [156, 49] on icon at bounding box center [153, 48] width 14 height 14
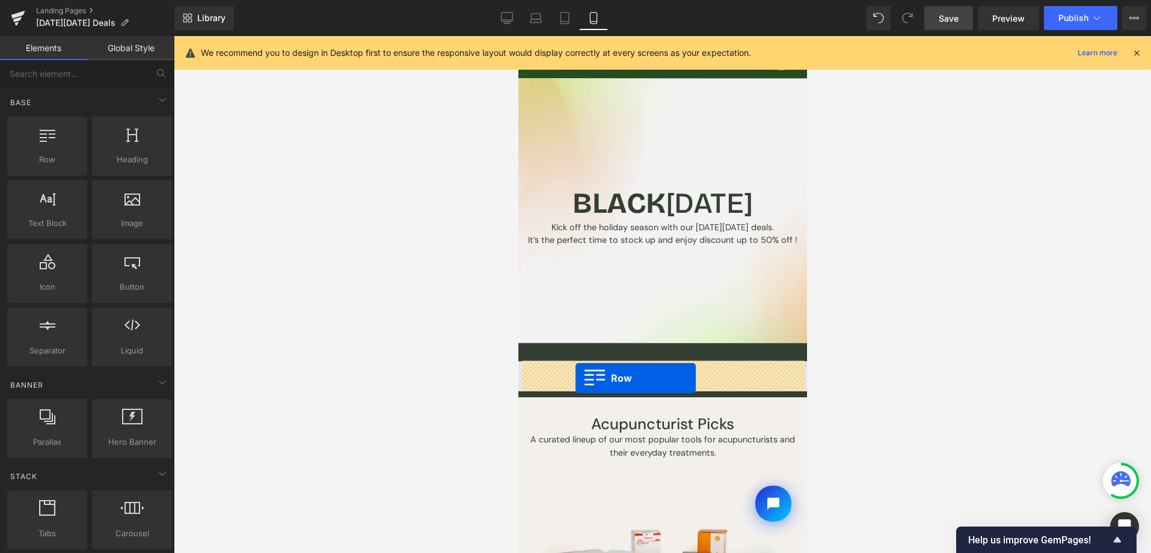
drag, startPoint x: 992, startPoint y: 343, endPoint x: 575, endPoint y: 378, distance: 418.7
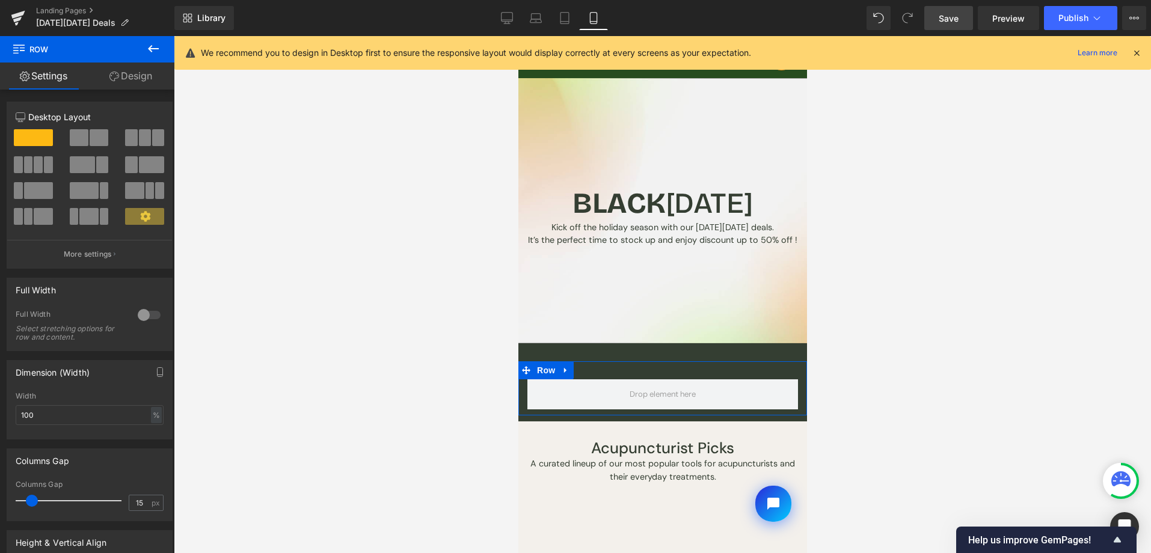
click at [139, 79] on link "Design" at bounding box center [130, 76] width 87 height 27
click at [0, 0] on div "Spacing" at bounding box center [0, 0] width 0 height 0
click at [504, 23] on icon at bounding box center [507, 23] width 6 height 0
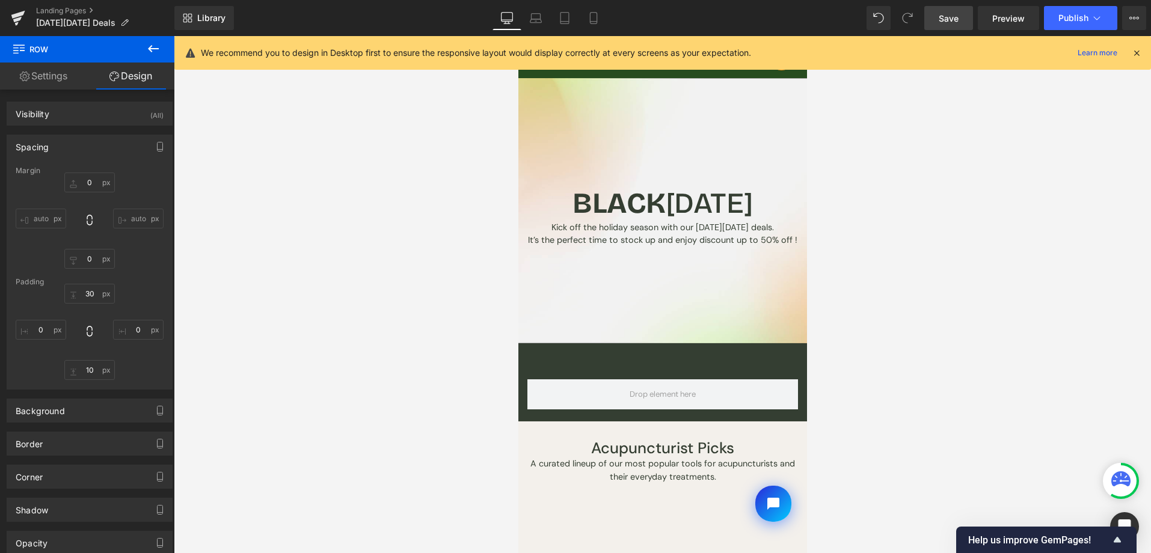
type input "0"
type input "30"
type input "0"
type input "10"
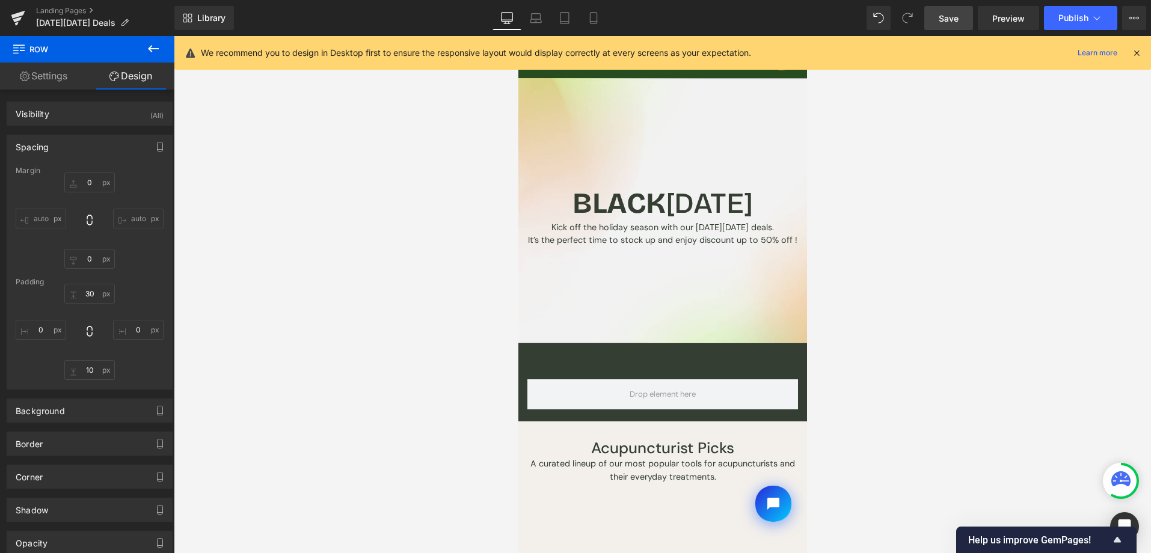
type input "0"
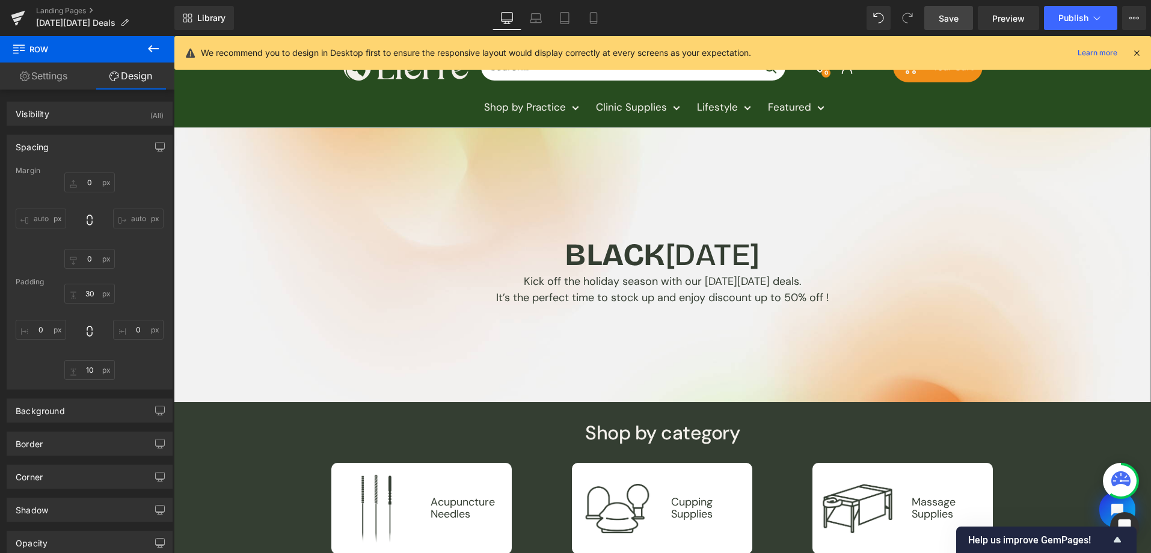
type input "0"
type input "30"
type input "0"
type input "10"
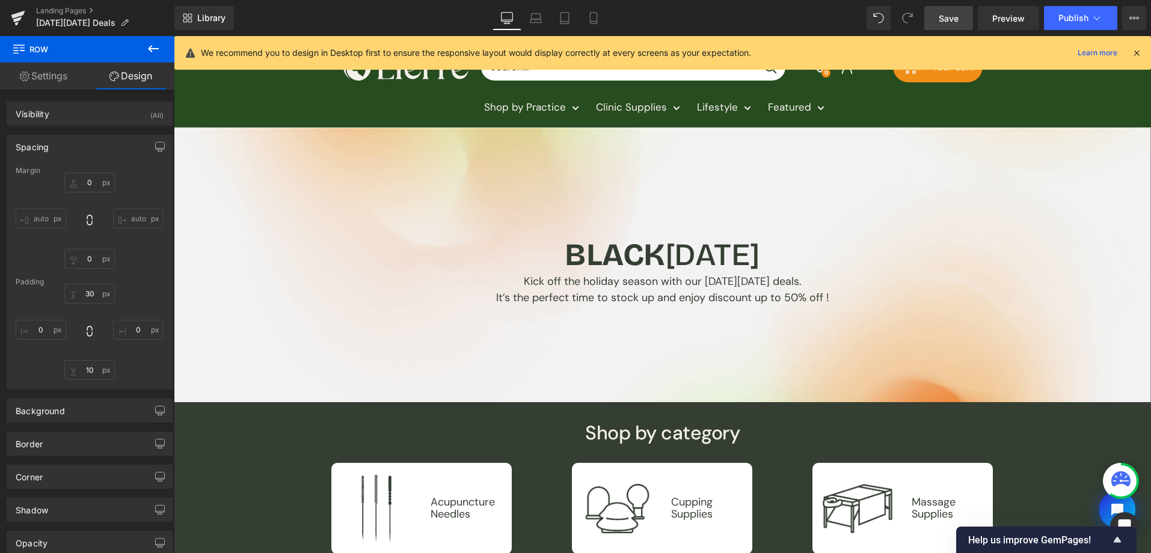
type input "0"
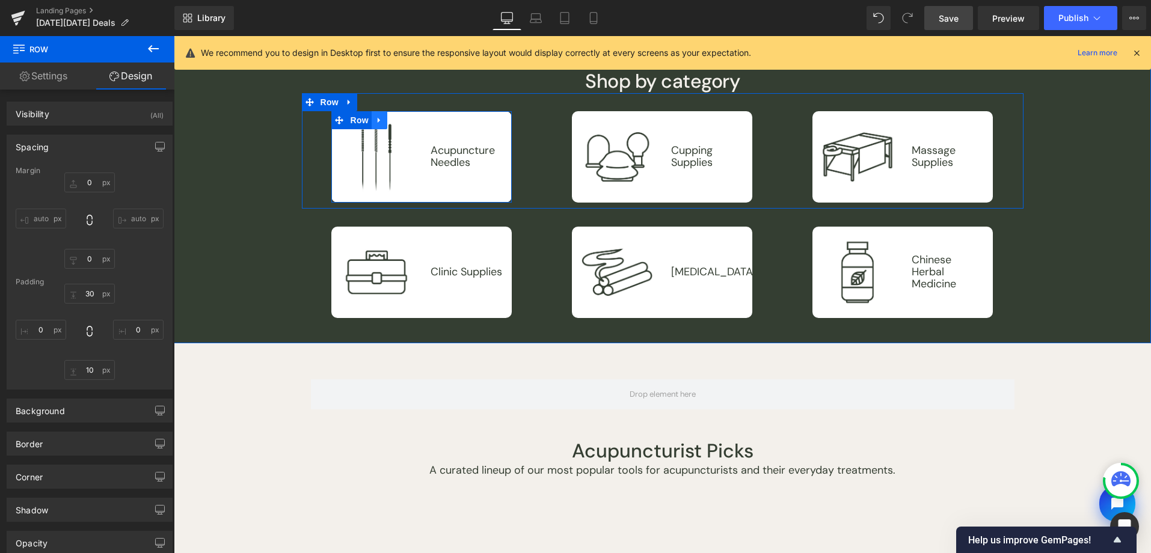
click at [375, 123] on icon at bounding box center [379, 119] width 8 height 9
click at [391, 124] on icon at bounding box center [395, 120] width 8 height 8
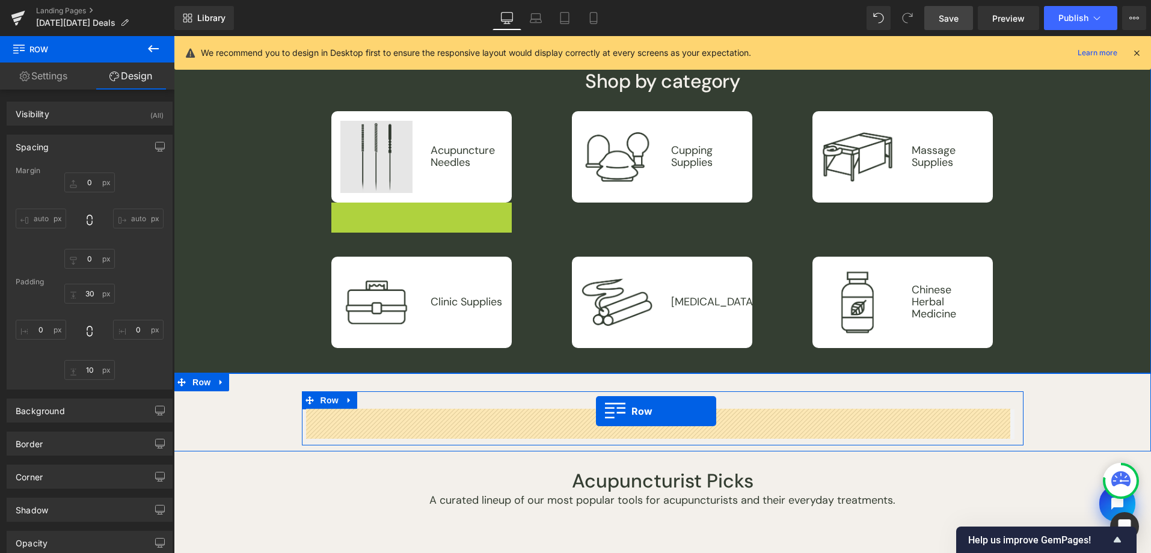
drag, startPoint x: 335, startPoint y: 215, endPoint x: 393, endPoint y: 180, distance: 67.6
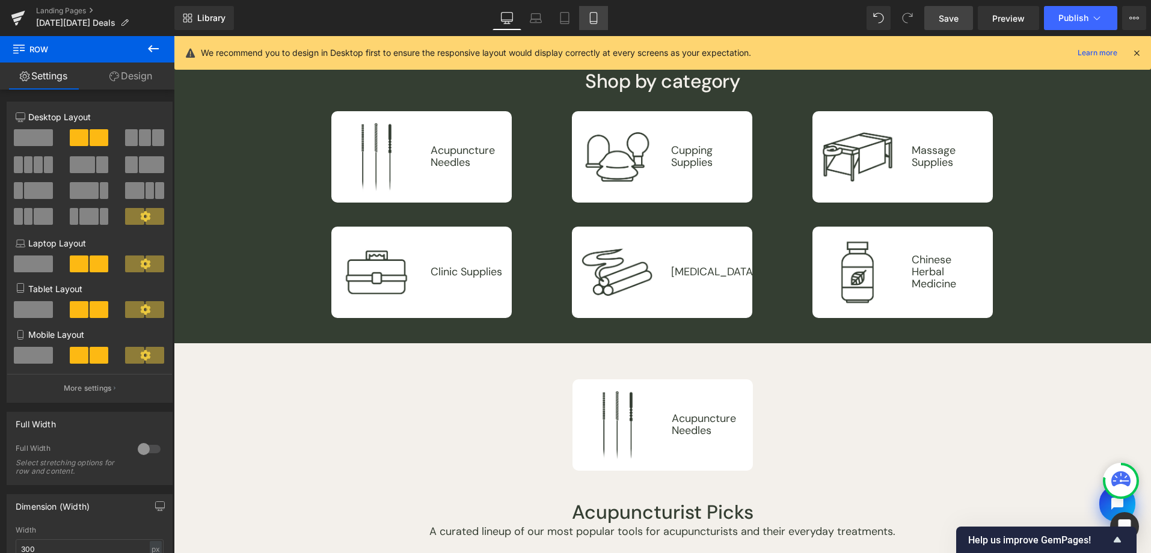
click at [598, 23] on icon at bounding box center [593, 18] width 12 height 12
type input "100"
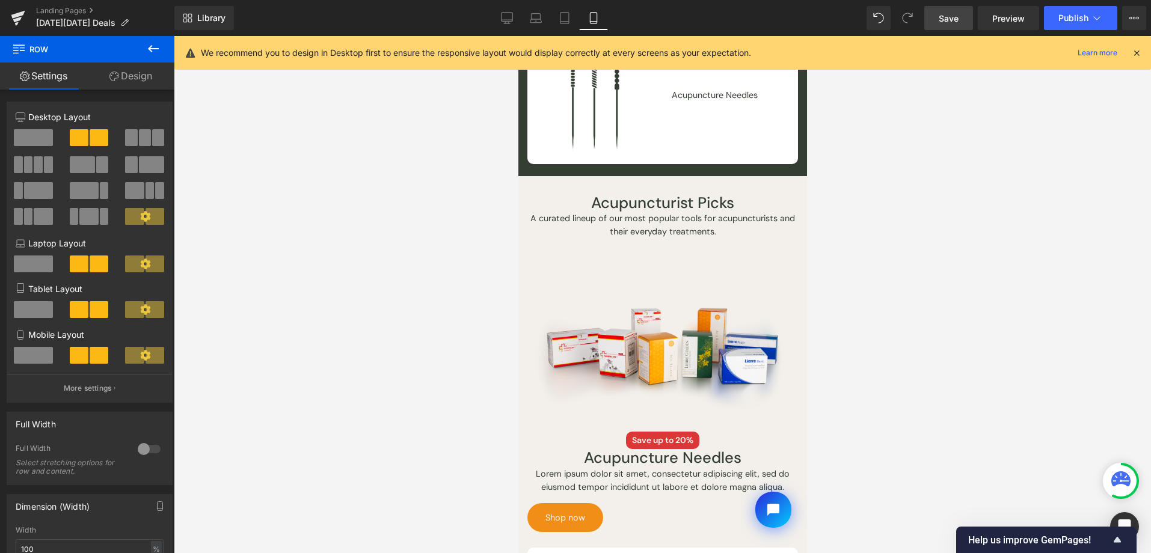
scroll to position [0, 0]
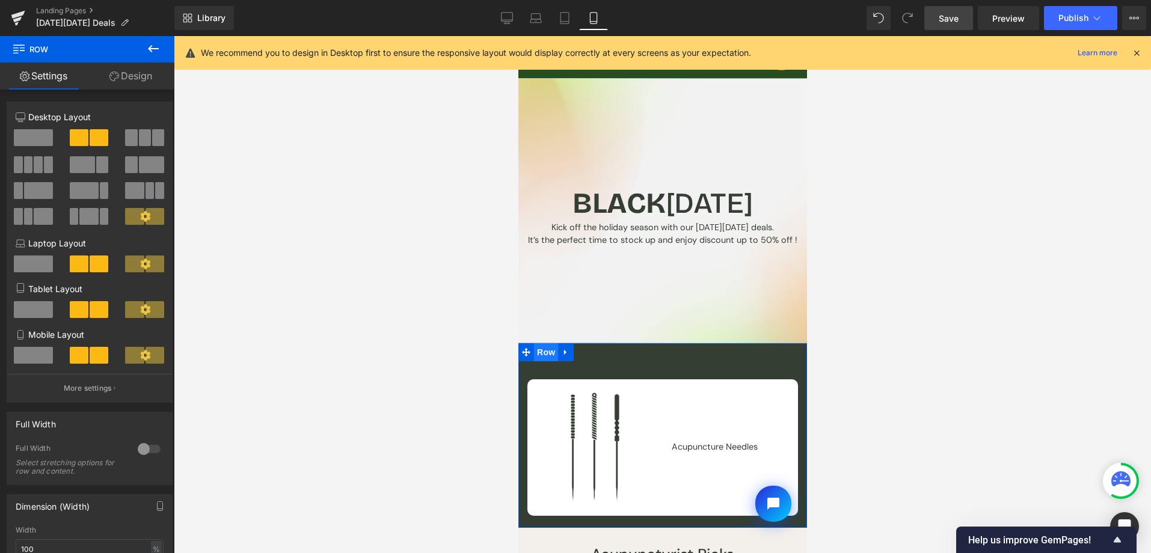
click at [546, 354] on span "Row" at bounding box center [545, 352] width 24 height 18
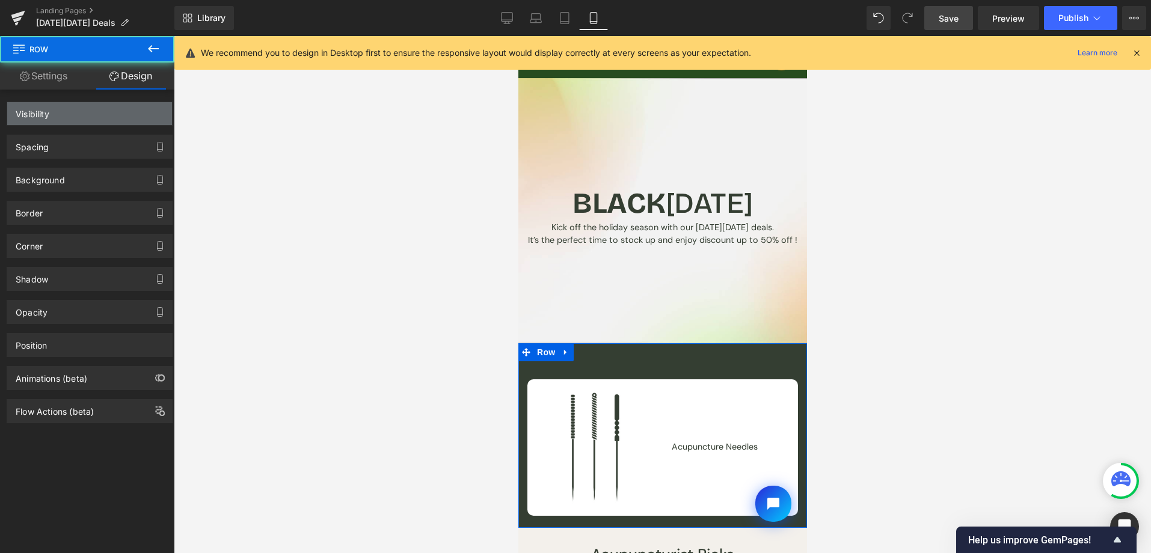
click at [133, 145] on div "Spacing" at bounding box center [89, 146] width 165 height 23
click at [137, 106] on div "Visibility" at bounding box center [89, 113] width 165 height 23
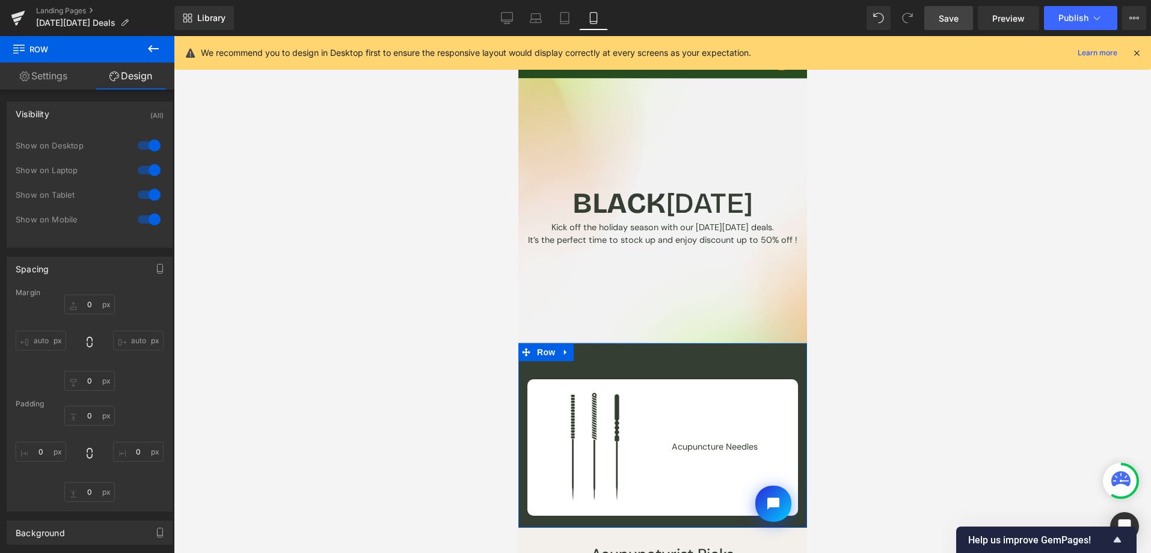
type input "0"
type input "30"
type input "0"
type input "10"
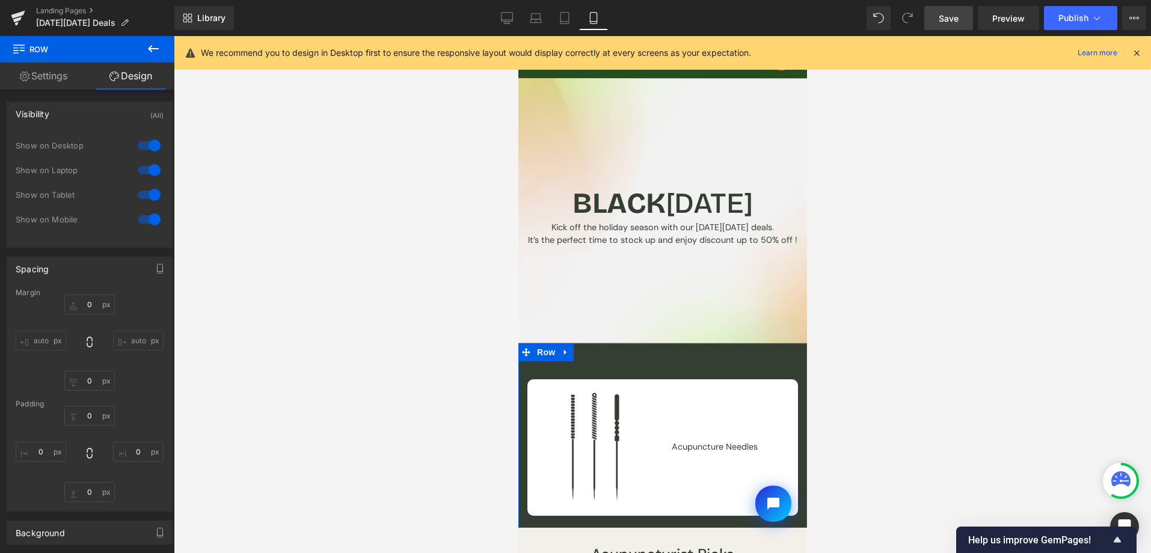
type input "0"
click at [148, 198] on div at bounding box center [149, 194] width 29 height 19
click at [148, 175] on div at bounding box center [149, 170] width 29 height 19
click at [150, 153] on div at bounding box center [149, 145] width 29 height 19
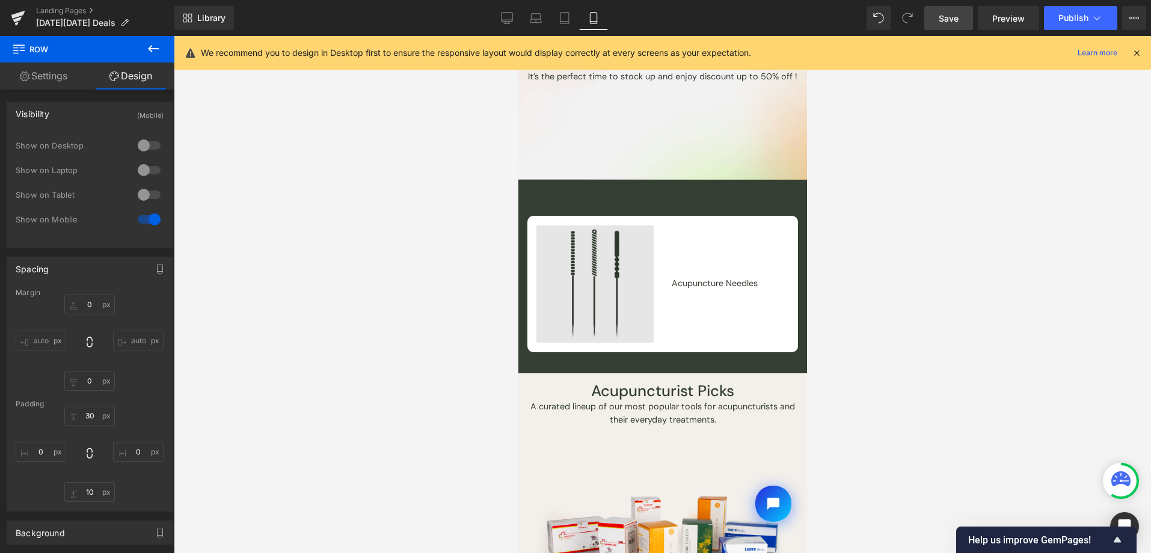
scroll to position [159, 0]
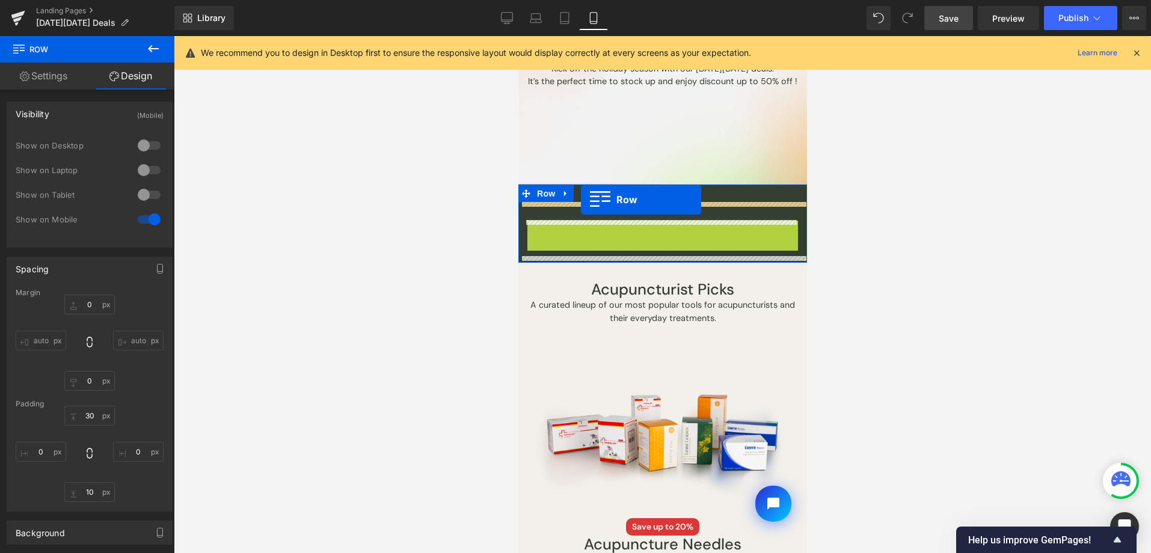
drag, startPoint x: 531, startPoint y: 231, endPoint x: 580, endPoint y: 200, distance: 57.9
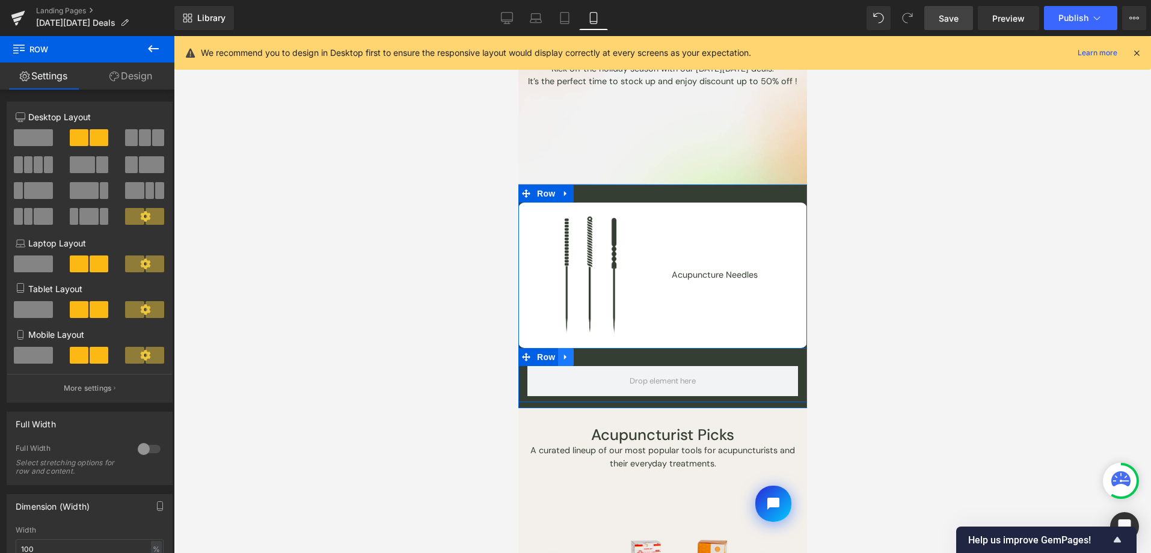
click at [564, 361] on link at bounding box center [565, 357] width 16 height 18
click at [592, 356] on icon at bounding box center [596, 356] width 8 height 9
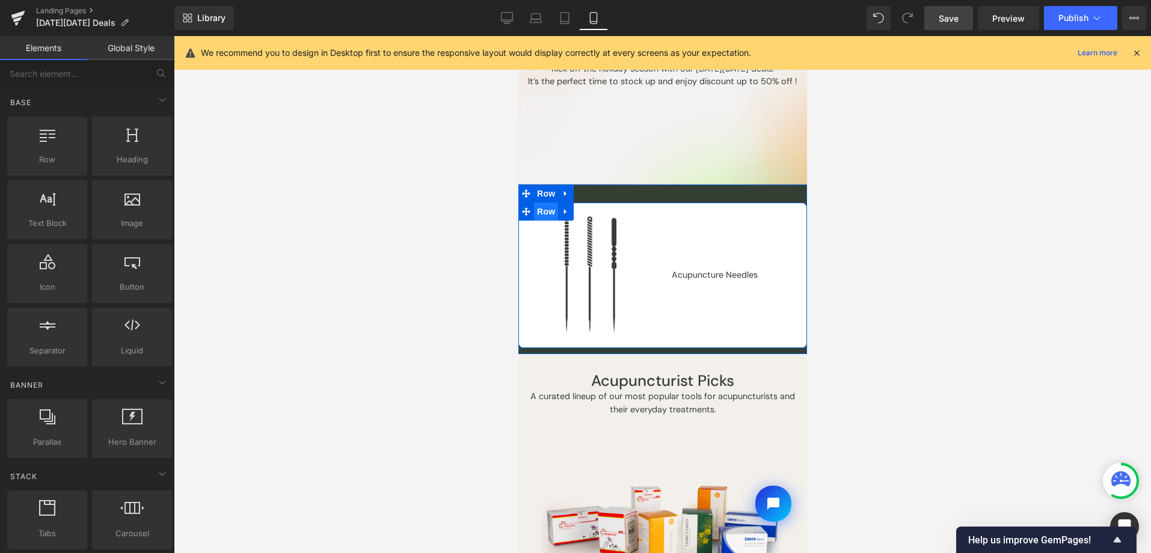
click at [536, 212] on span "Row" at bounding box center [545, 212] width 24 height 18
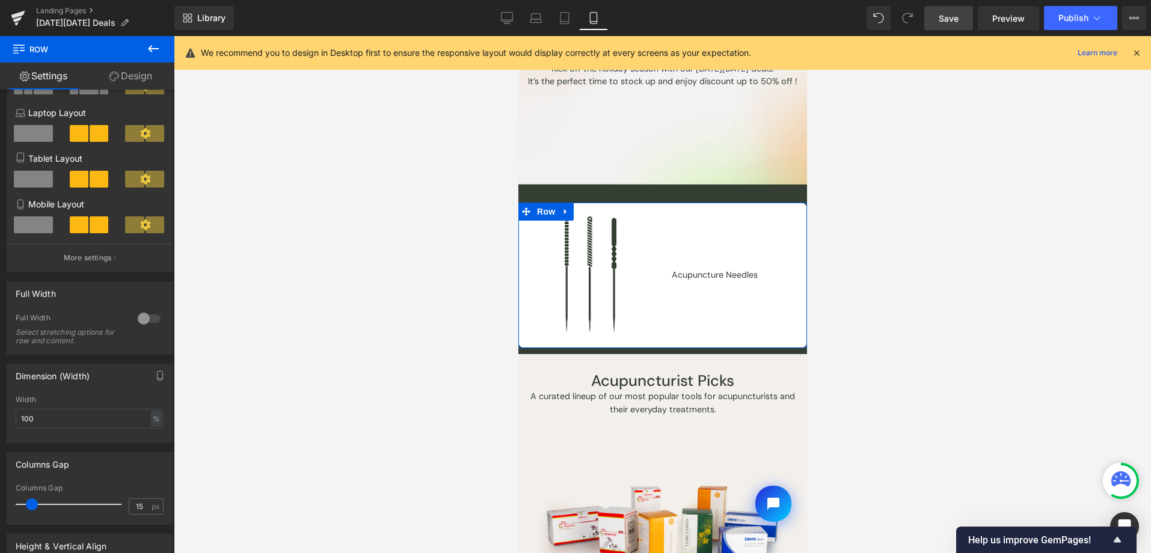
scroll to position [231, 0]
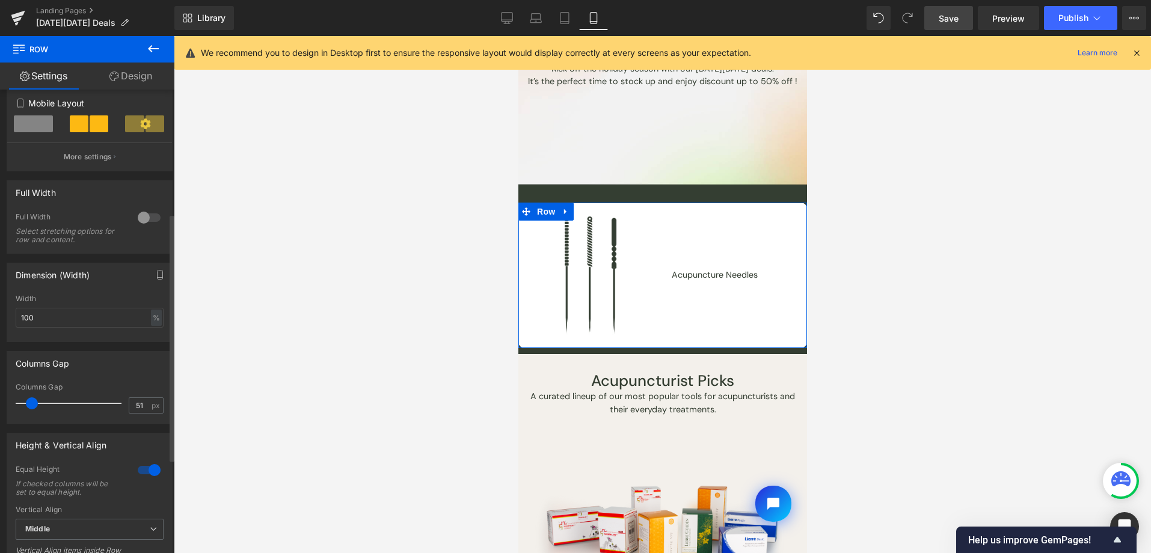
click at [54, 406] on div at bounding box center [72, 403] width 100 height 24
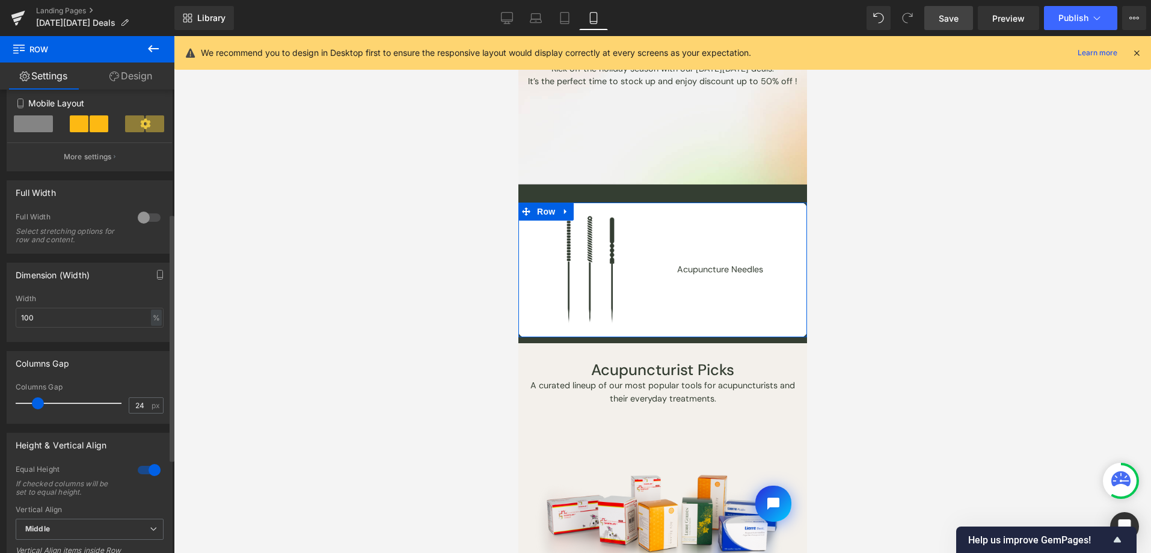
type input "25"
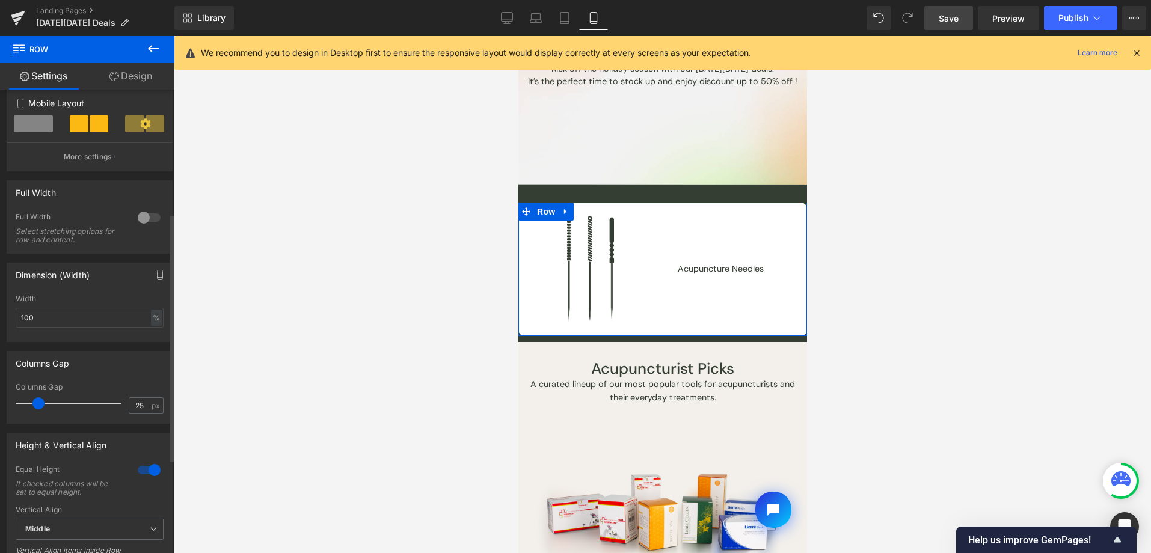
drag, startPoint x: 44, startPoint y: 405, endPoint x: 37, endPoint y: 406, distance: 7.2
click at [37, 406] on div at bounding box center [72, 403] width 100 height 24
drag, startPoint x: 129, startPoint y: 81, endPoint x: 149, endPoint y: 148, distance: 69.6
click at [129, 81] on link "Design" at bounding box center [130, 76] width 87 height 27
click at [0, 0] on div "Spacing" at bounding box center [0, 0] width 0 height 0
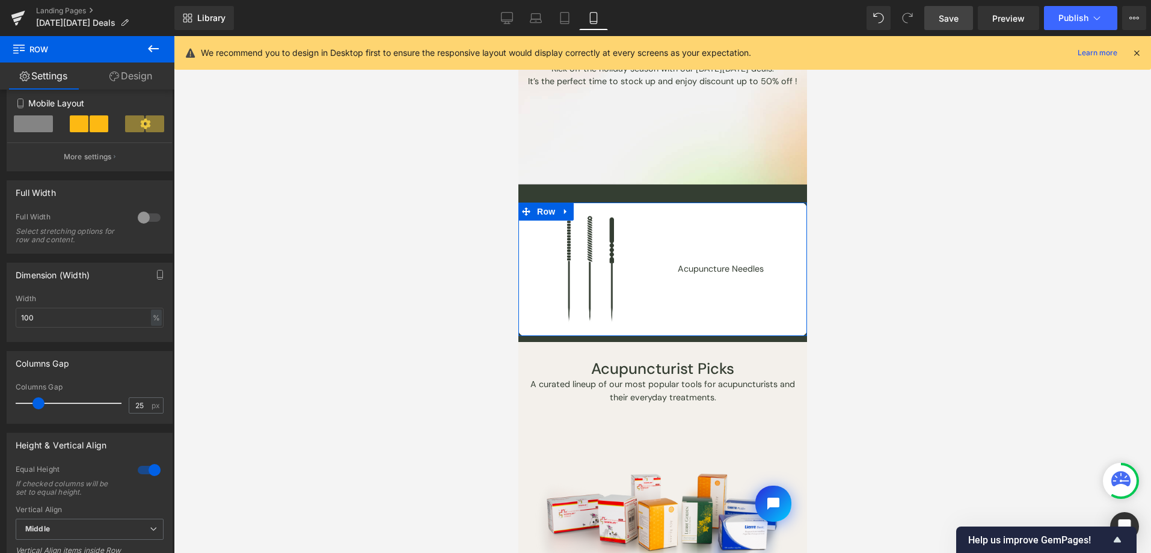
click at [0, 0] on div "Spacing" at bounding box center [0, 0] width 0 height 0
click at [0, 0] on button "button" at bounding box center [0, 0] width 0 height 0
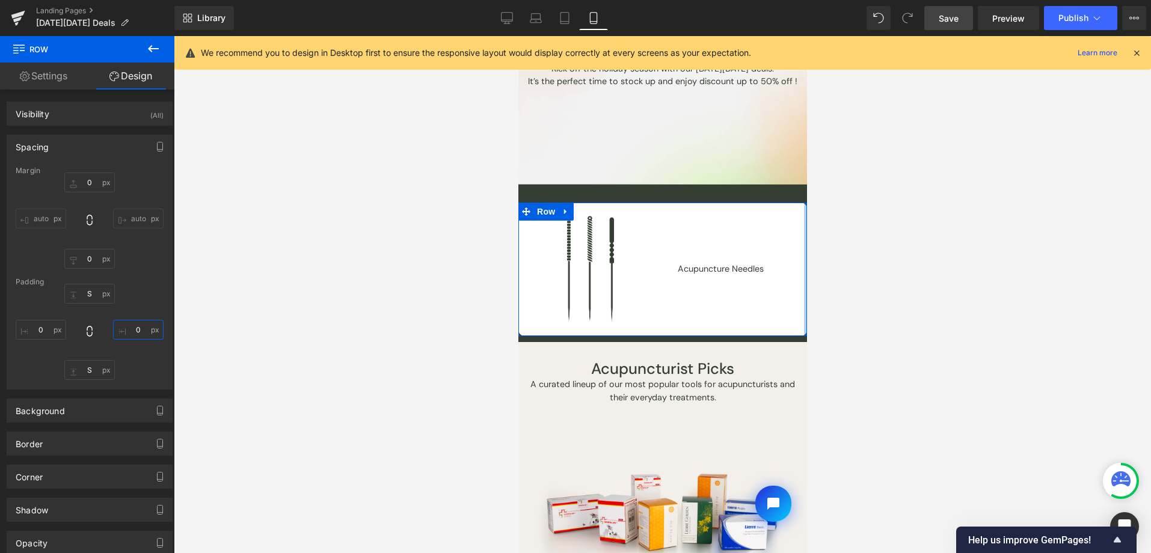
click at [133, 337] on input "0" at bounding box center [138, 330] width 50 height 20
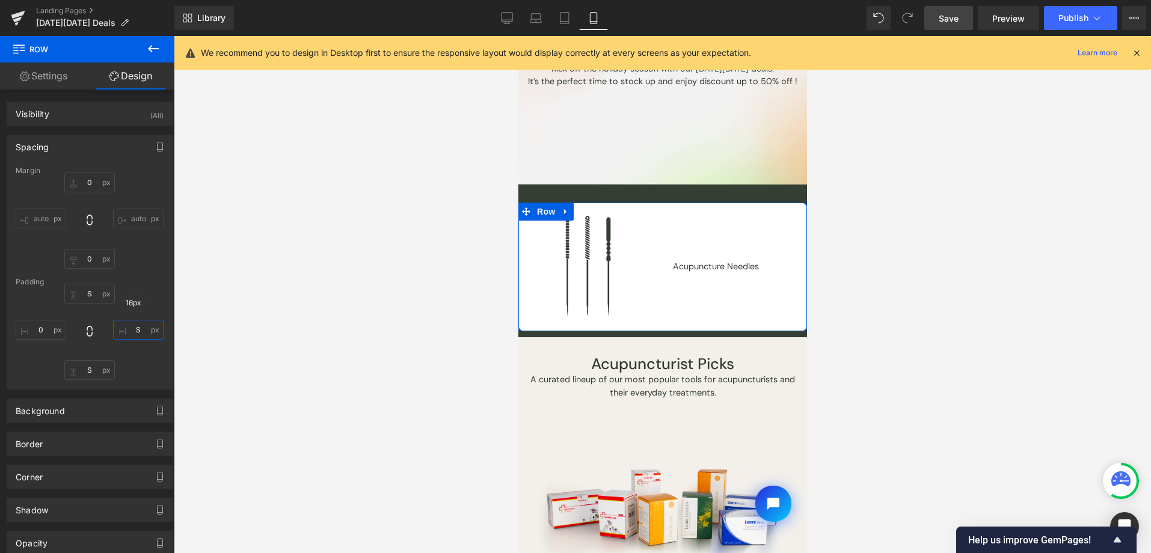
click at [126, 326] on input "S" at bounding box center [138, 330] width 50 height 20
type input "XS"
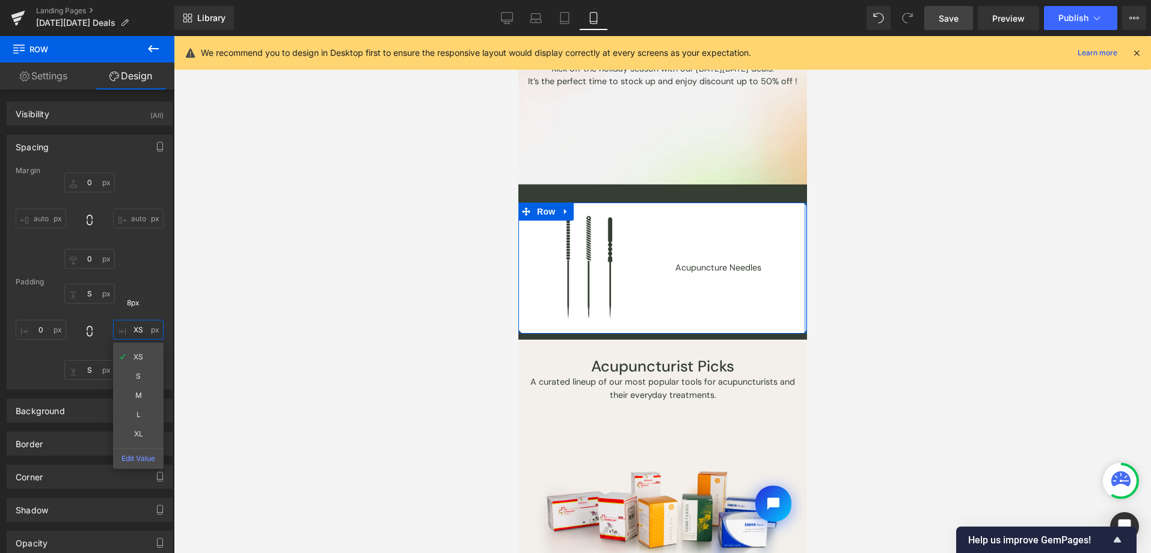
click at [150, 328] on input "XS" at bounding box center [138, 330] width 50 height 20
click at [52, 60] on span "Row" at bounding box center [72, 49] width 120 height 26
click at [54, 70] on link "Settings" at bounding box center [43, 76] width 87 height 27
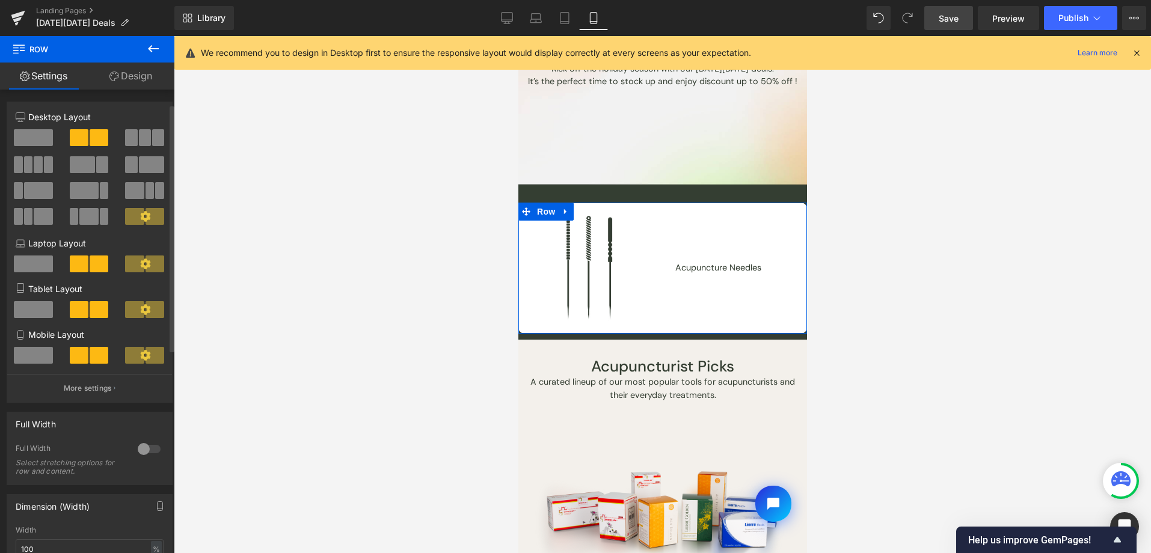
scroll to position [260, 0]
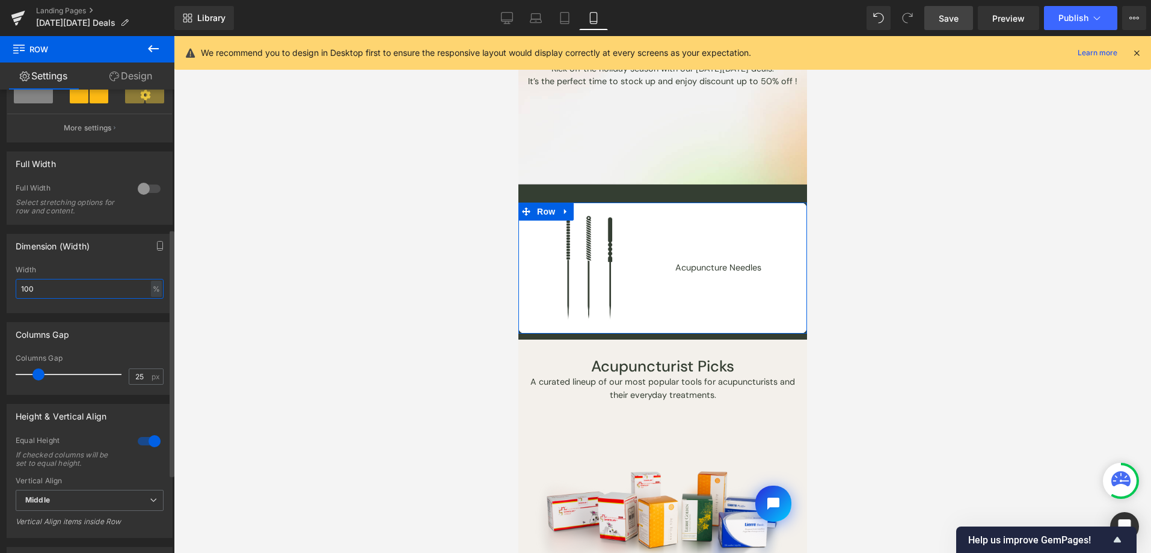
drag, startPoint x: 117, startPoint y: 296, endPoint x: 86, endPoint y: 287, distance: 32.0
click at [34, 290] on input "100" at bounding box center [90, 289] width 148 height 20
drag, startPoint x: 155, startPoint y: 290, endPoint x: 153, endPoint y: 308, distance: 17.5
click at [155, 291] on div "%" at bounding box center [156, 289] width 11 height 16
click at [151, 324] on li "px" at bounding box center [155, 324] width 15 height 17
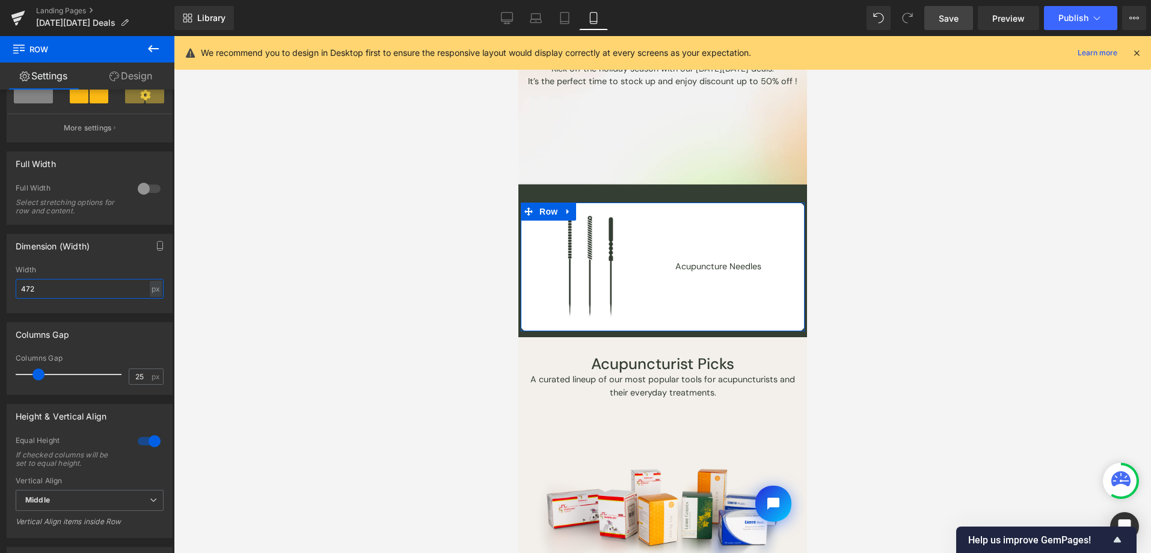
drag, startPoint x: 22, startPoint y: 289, endPoint x: -4, endPoint y: 290, distance: 25.3
click at [0, 290] on html "Row You are previewing how the will restyle your page. You can not edit Element…" at bounding box center [575, 276] width 1151 height 553
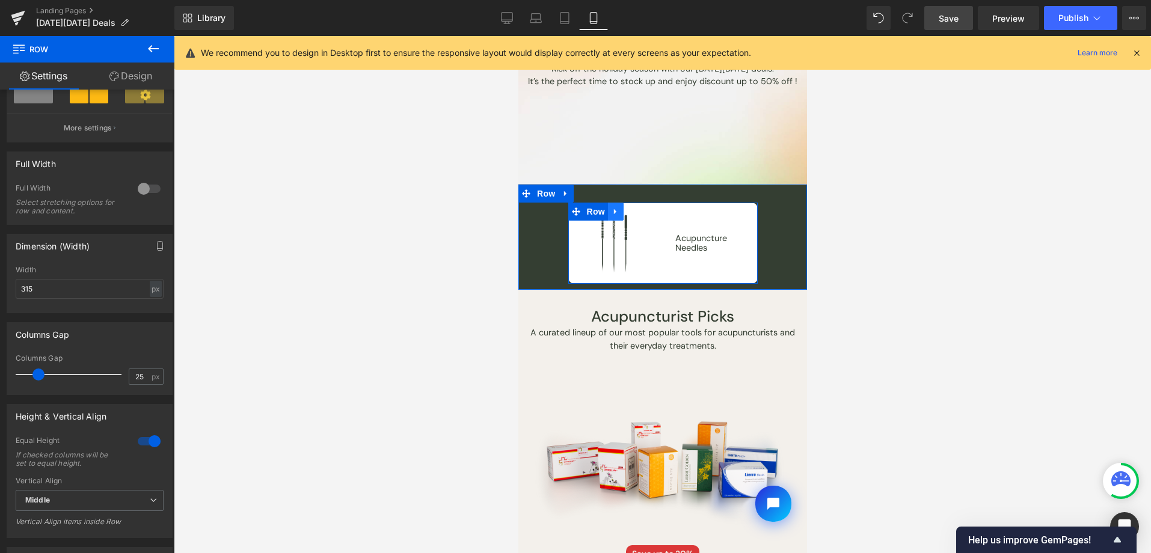
click at [611, 212] on icon at bounding box center [615, 211] width 8 height 9
drag, startPoint x: 26, startPoint y: 291, endPoint x: 81, endPoint y: 288, distance: 54.2
click at [81, 288] on input "315" at bounding box center [90, 289] width 148 height 20
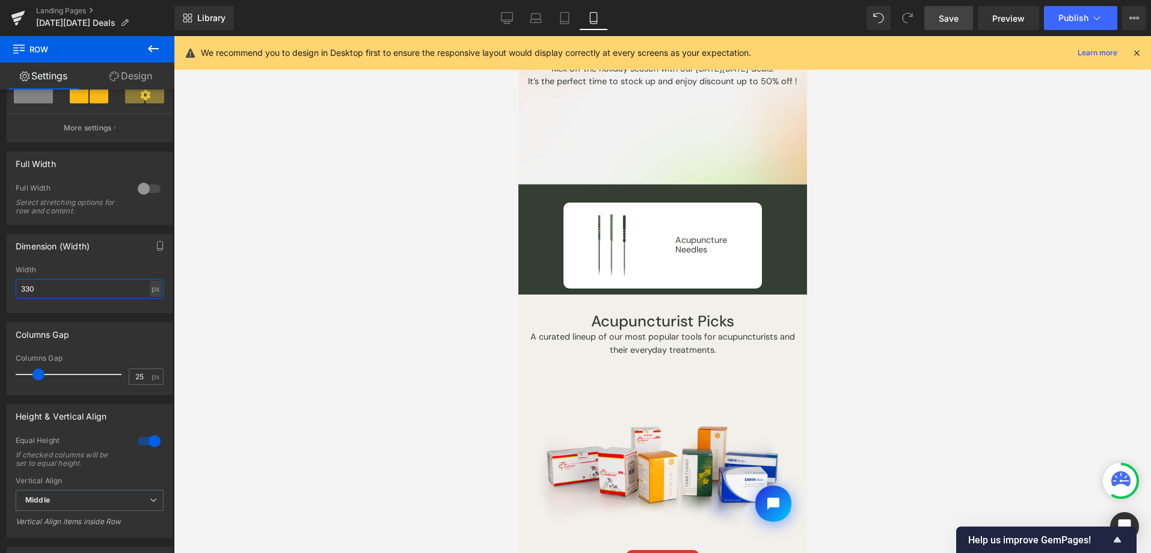
type input "330"
click at [937, 17] on link "Save" at bounding box center [948, 18] width 49 height 24
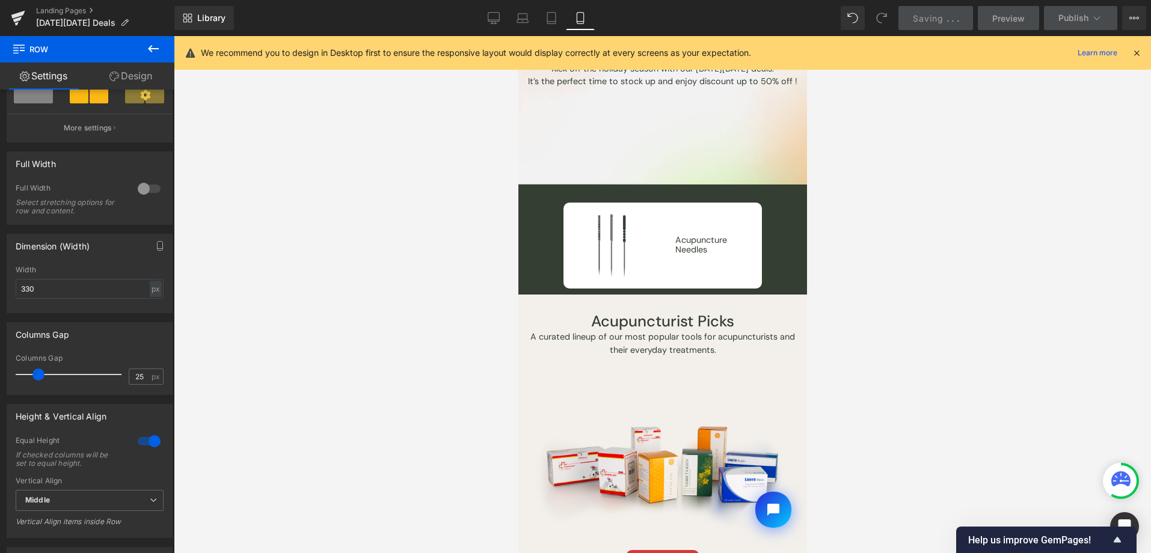
scroll to position [1085, 0]
